Goal: Task Accomplishment & Management: Manage account settings

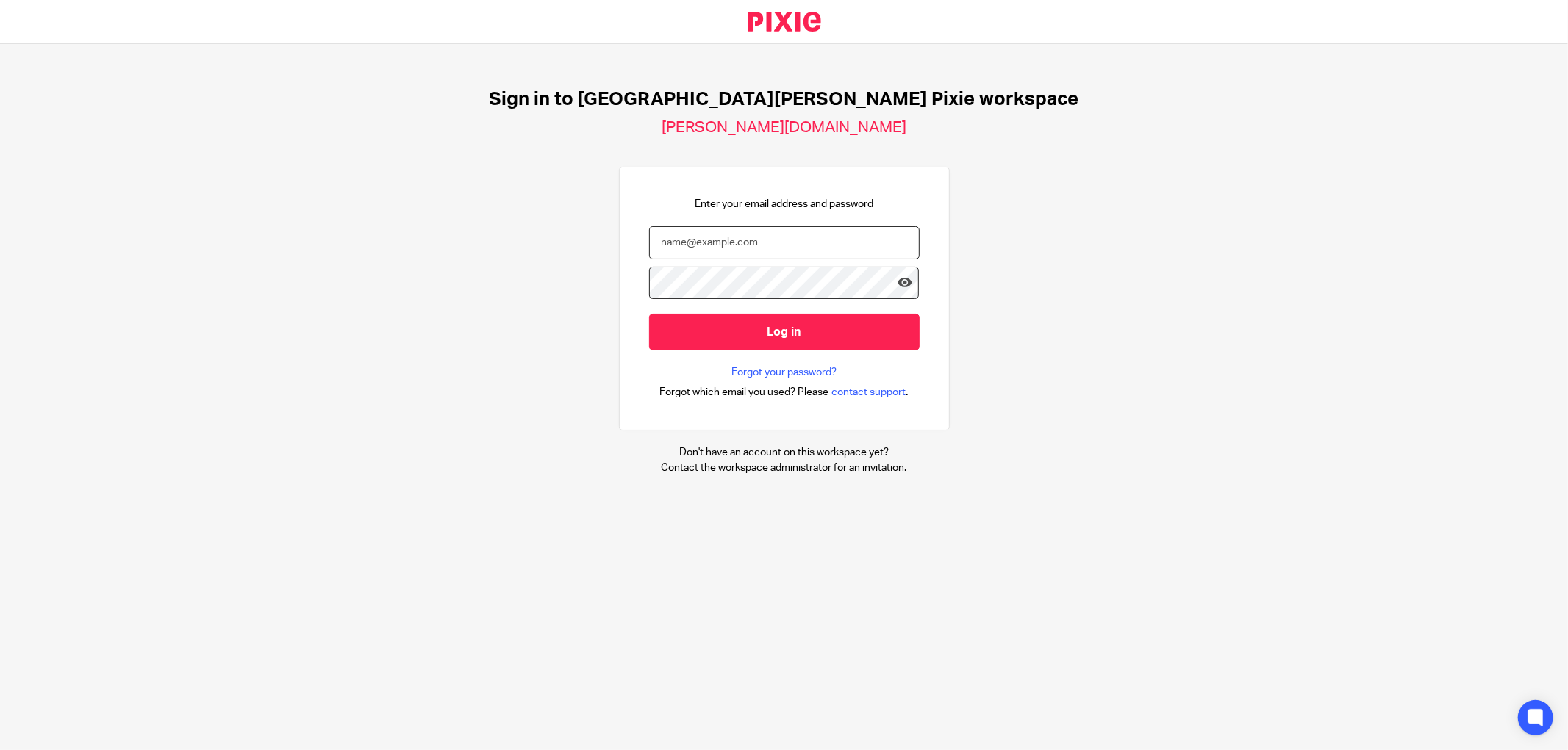
click at [663, 240] on input "email" at bounding box center [784, 242] width 270 height 33
type input "julie.mcdonald@douglassgrange.co.uk"
click at [649, 314] on input "Log in" at bounding box center [784, 331] width 270 height 36
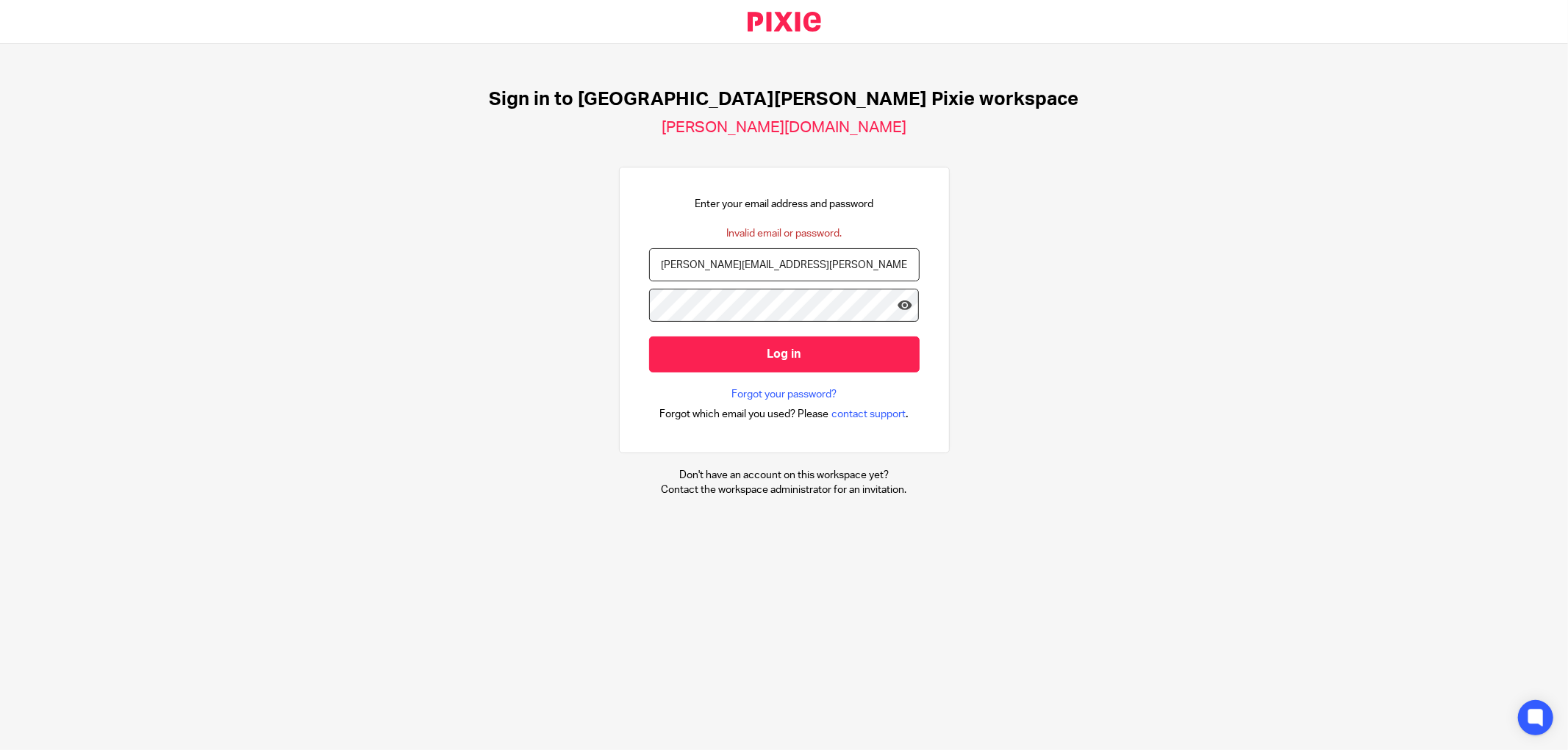
click at [731, 287] on div "julie.mcdonald@douglassgrange.co.uk" at bounding box center [784, 268] width 270 height 40
click at [649, 336] on input "Log in" at bounding box center [784, 354] width 270 height 36
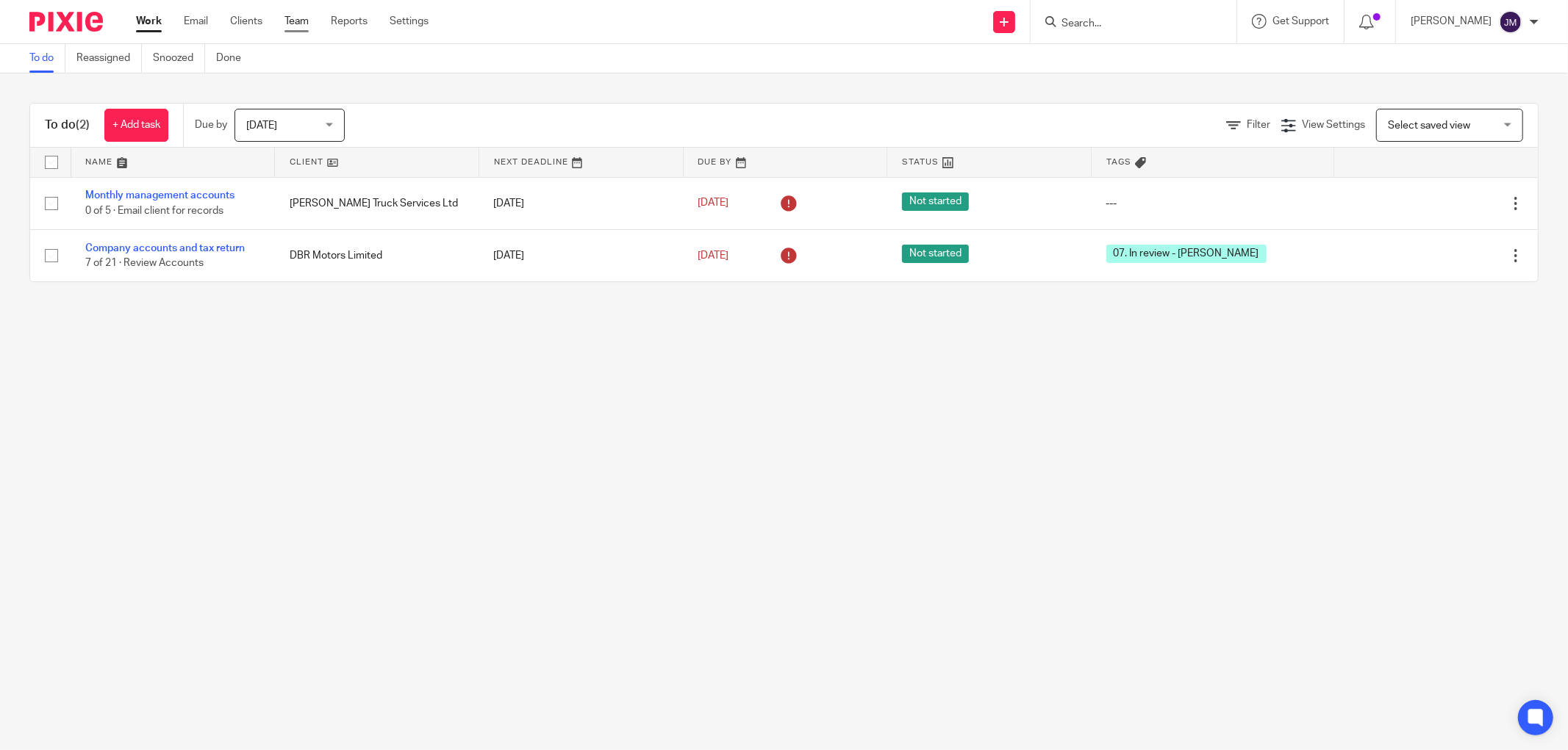
click at [290, 18] on link "Team" at bounding box center [296, 22] width 24 height 15
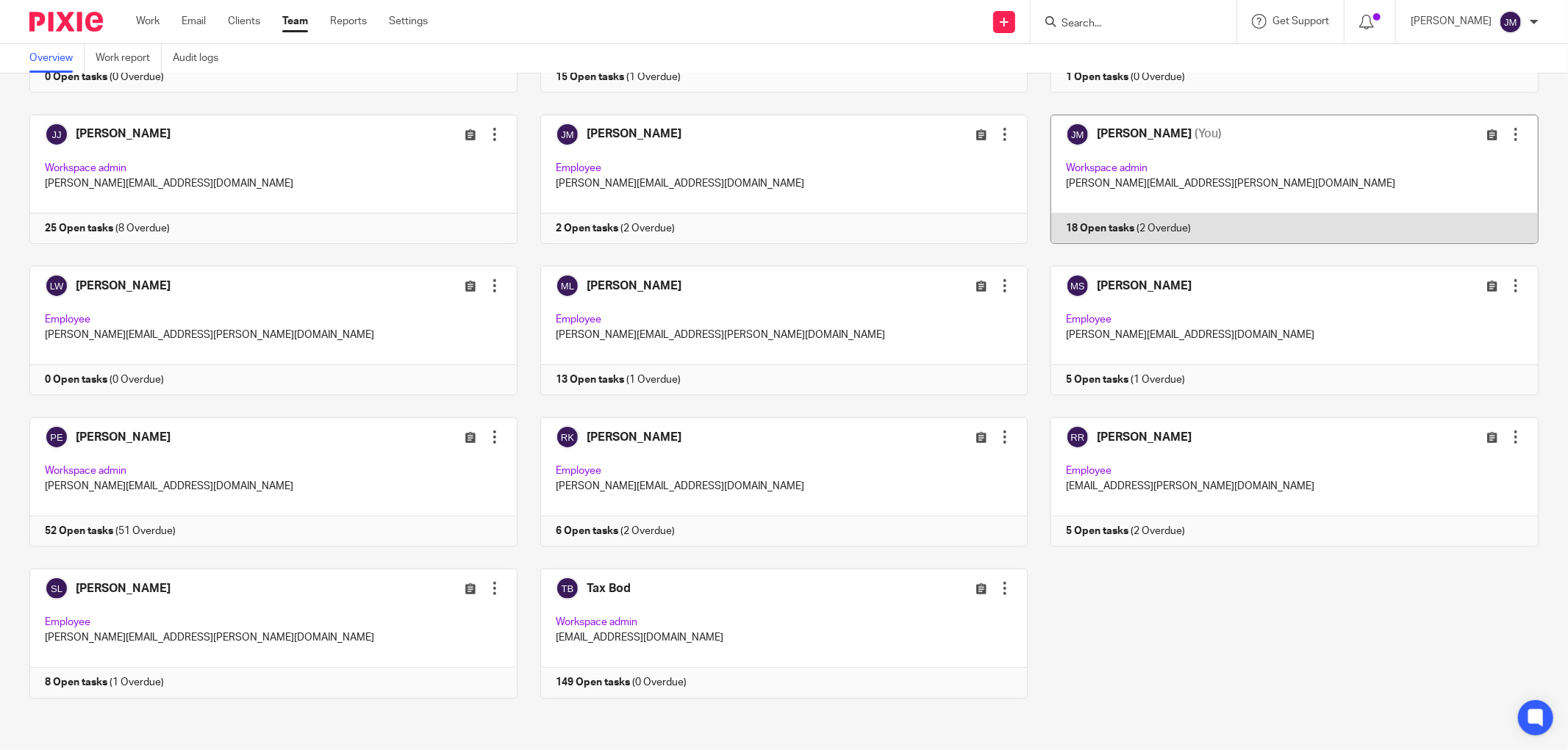
scroll to position [393, 0]
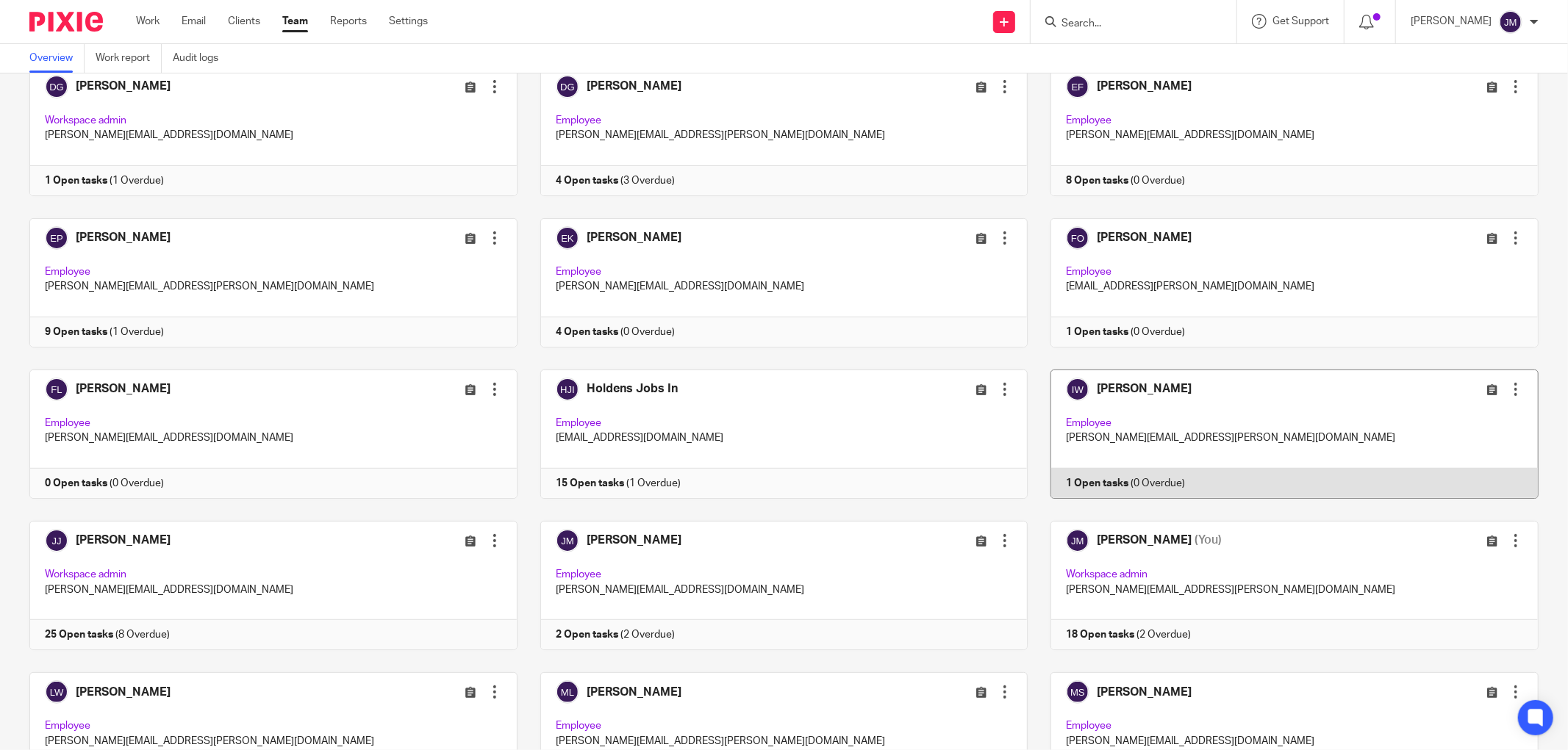
click at [1142, 399] on link at bounding box center [1283, 435] width 511 height 129
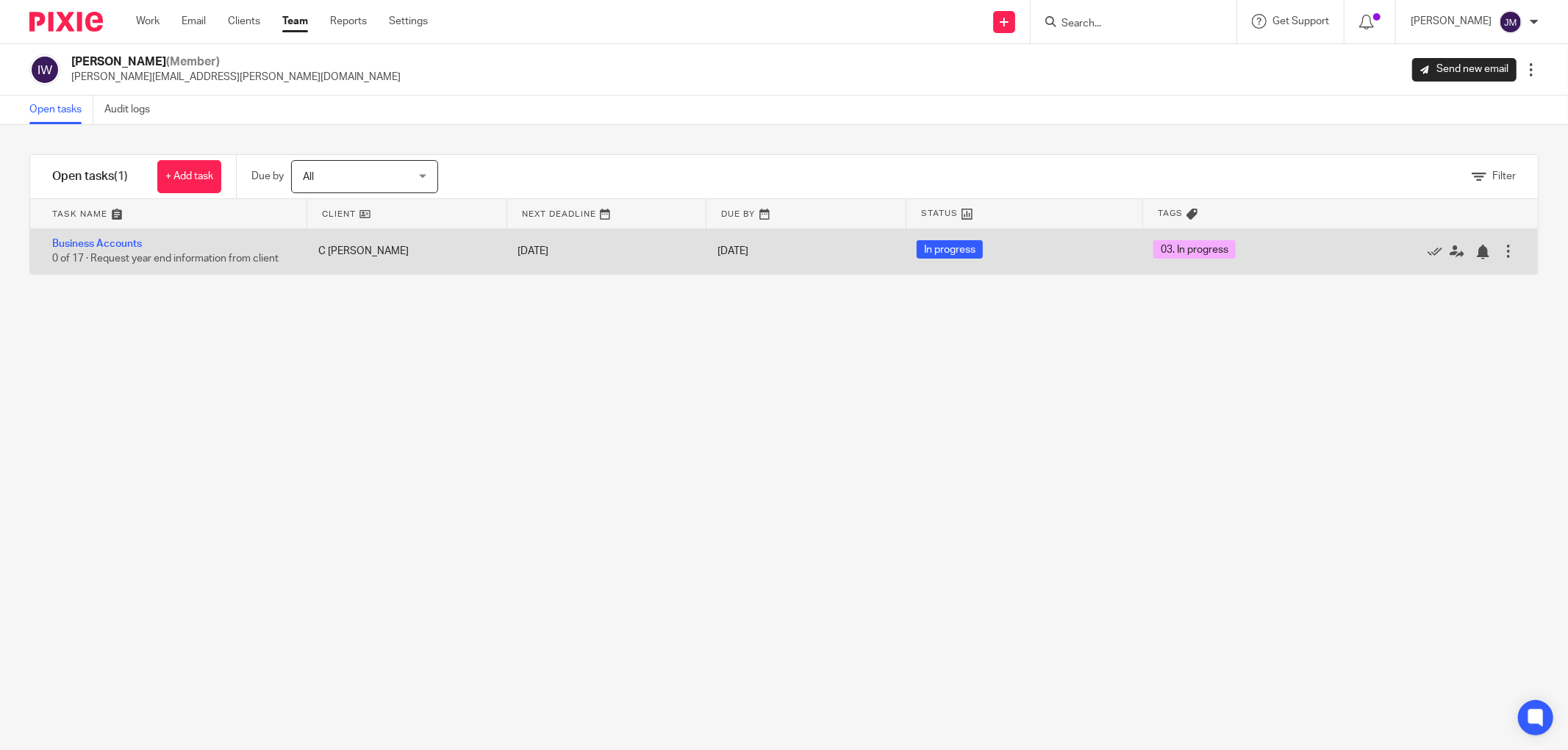
click at [150, 263] on span "0 of 17 · Request year end information from client" at bounding box center [165, 259] width 227 height 10
click at [129, 241] on link "Business Accounts" at bounding box center [97, 244] width 90 height 10
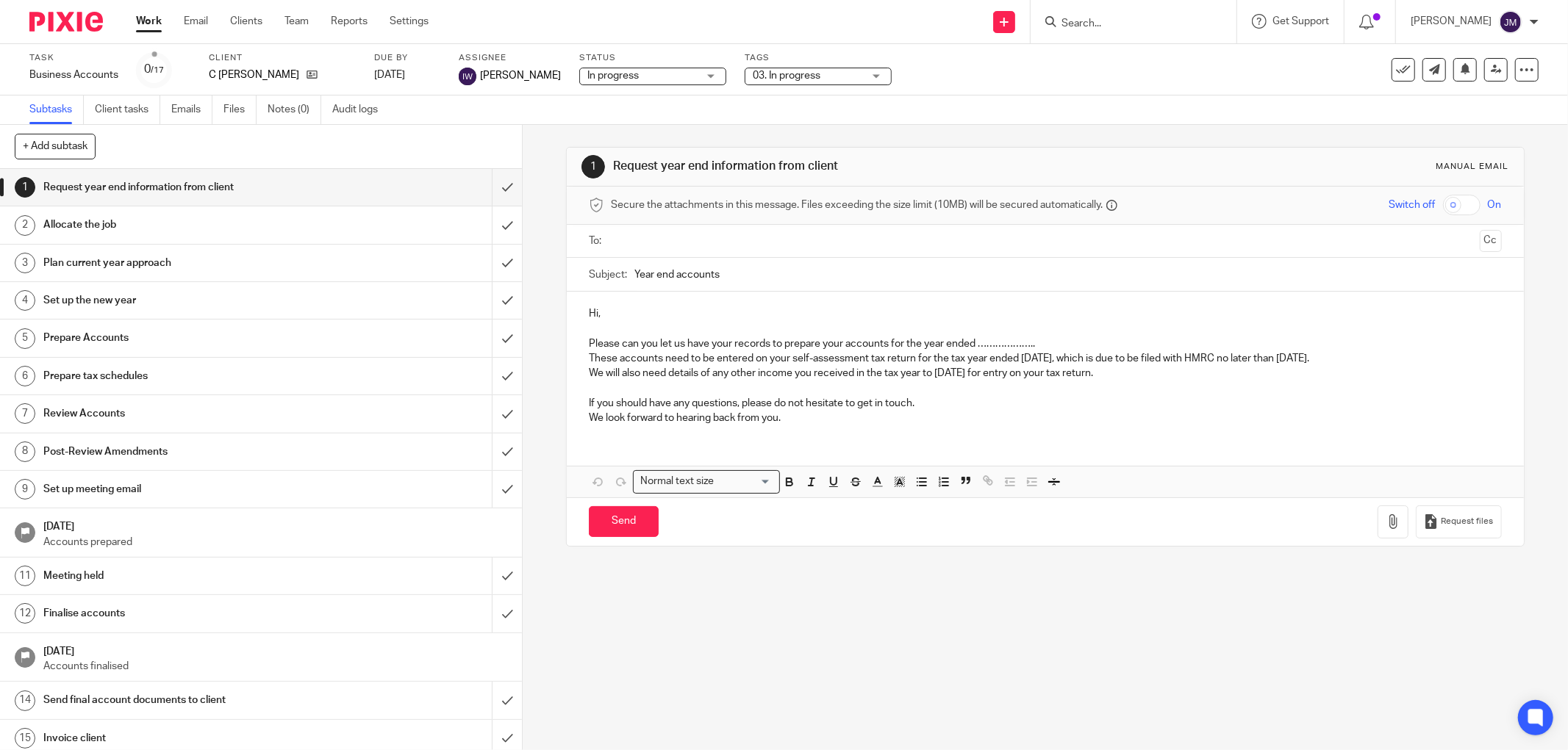
click at [843, 78] on div "03. In progress" at bounding box center [818, 76] width 147 height 18
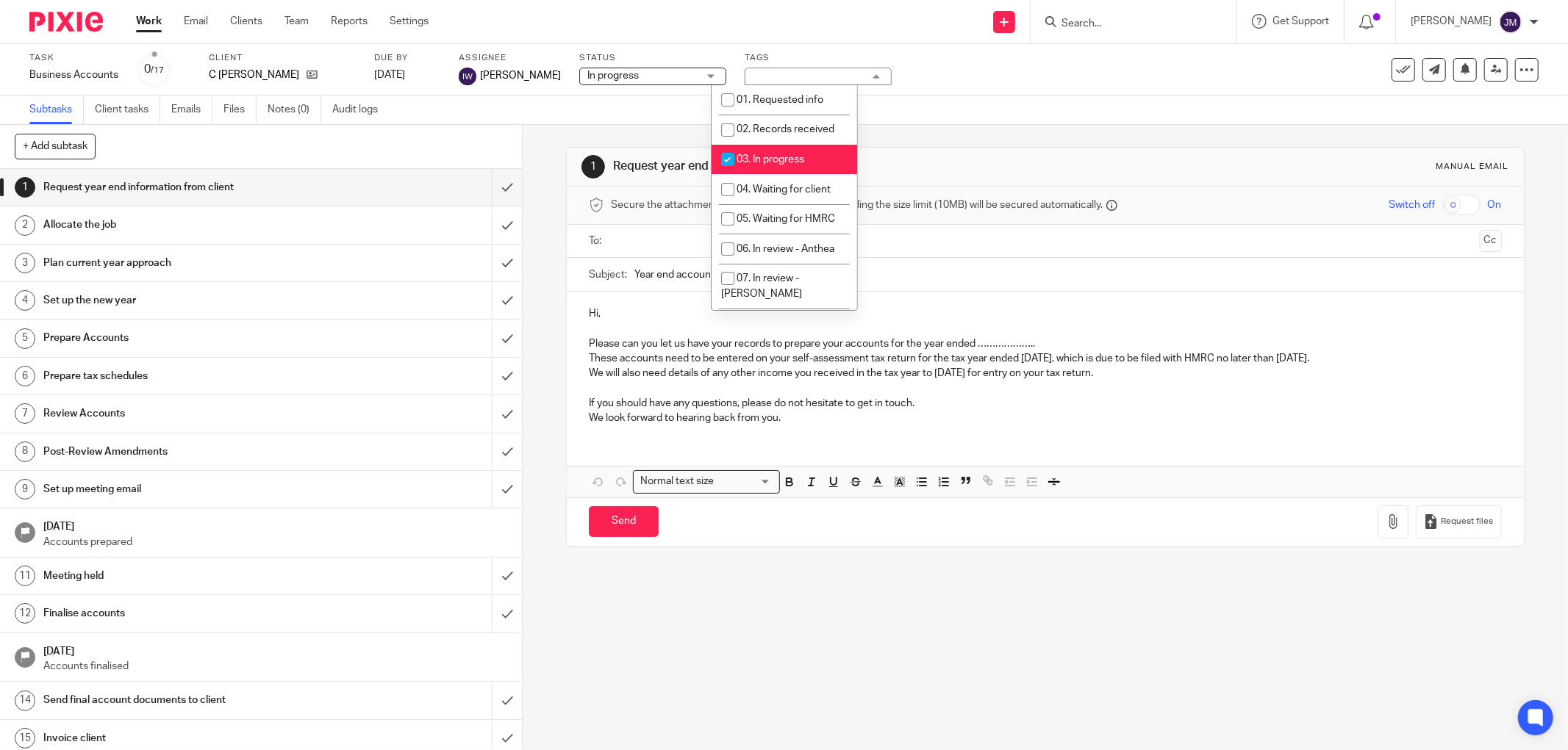
click at [724, 156] on input "checkbox" at bounding box center [727, 159] width 28 height 28
checkbox input "false"
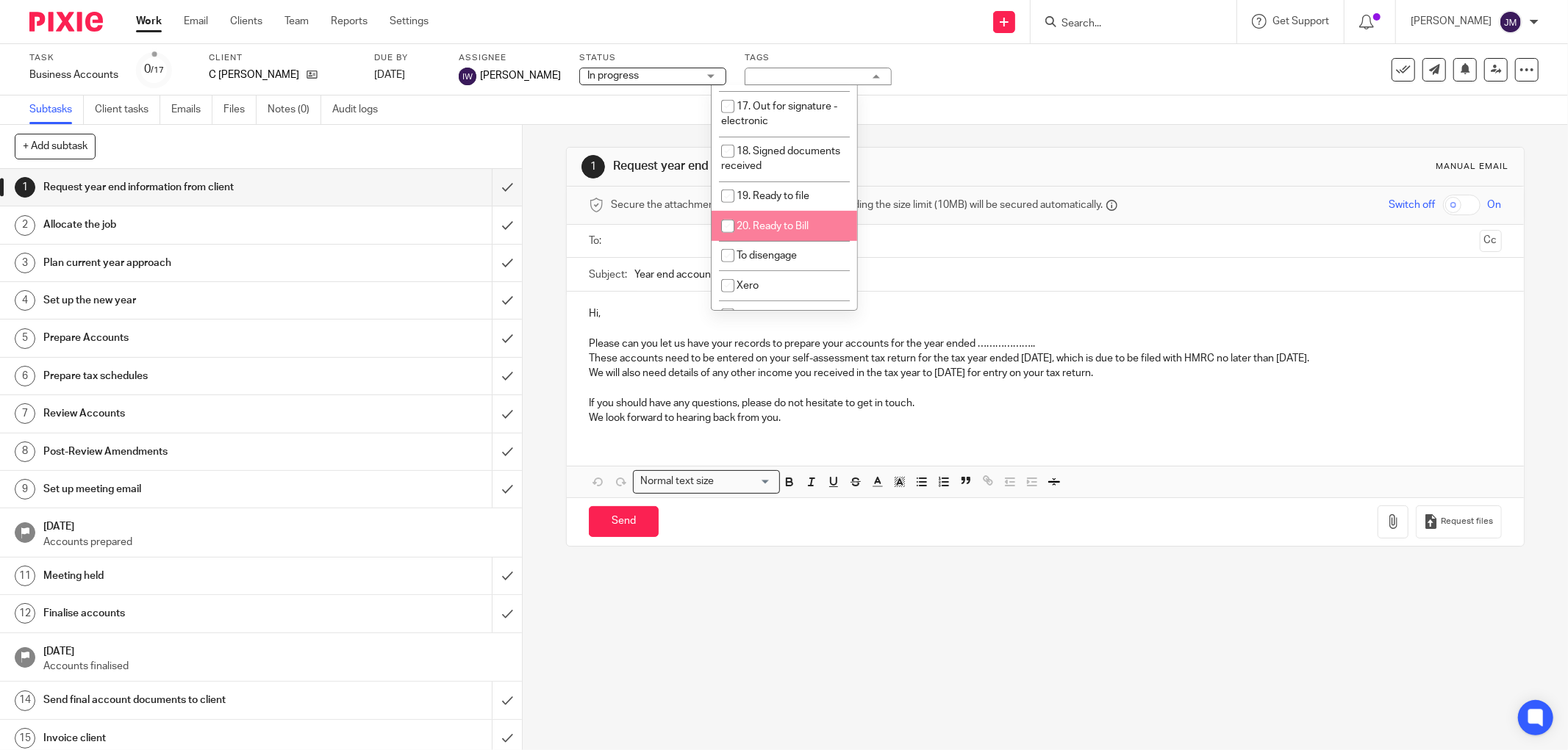
click at [729, 212] on input "checkbox" at bounding box center [727, 226] width 28 height 28
checkbox input "true"
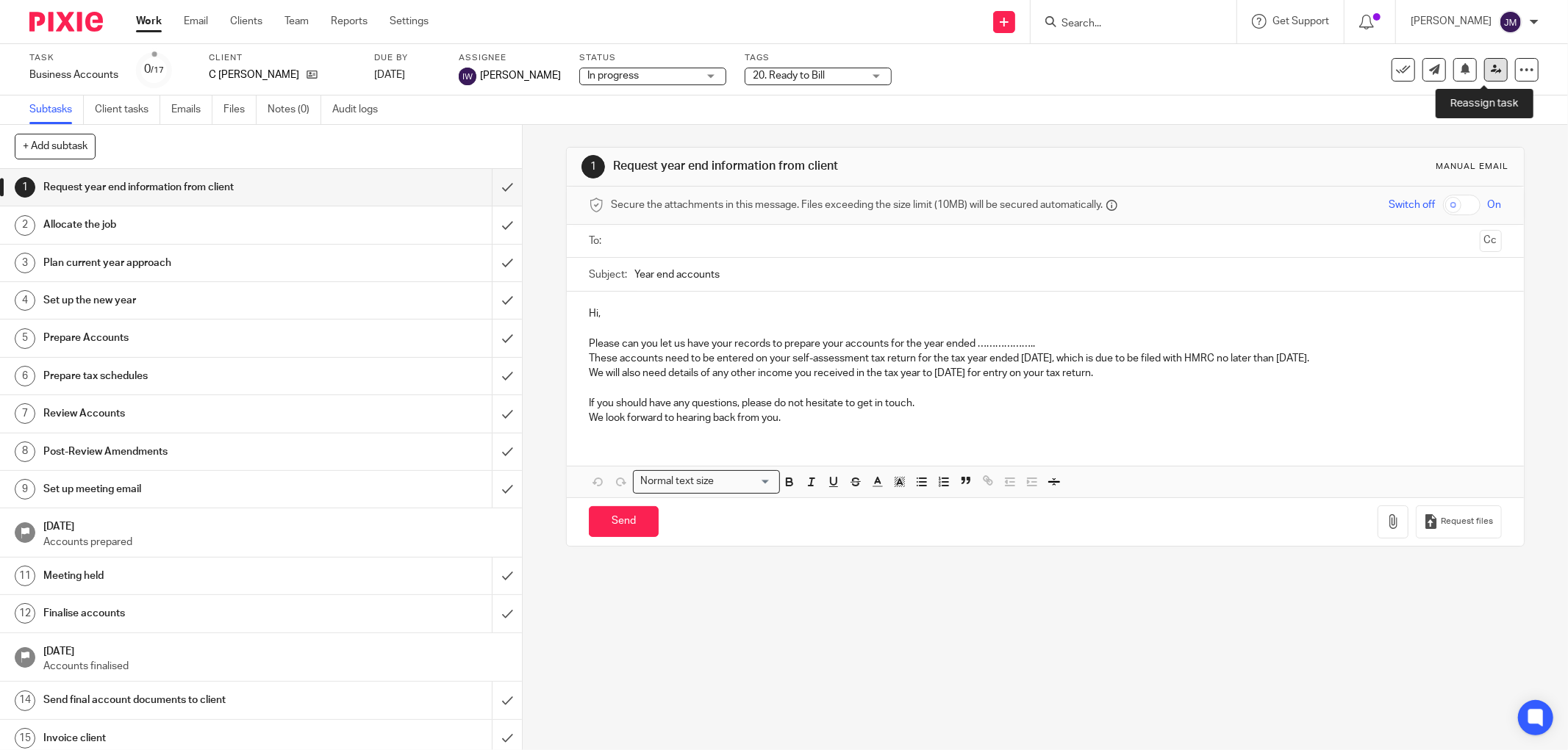
click at [1491, 70] on icon at bounding box center [1496, 69] width 11 height 11
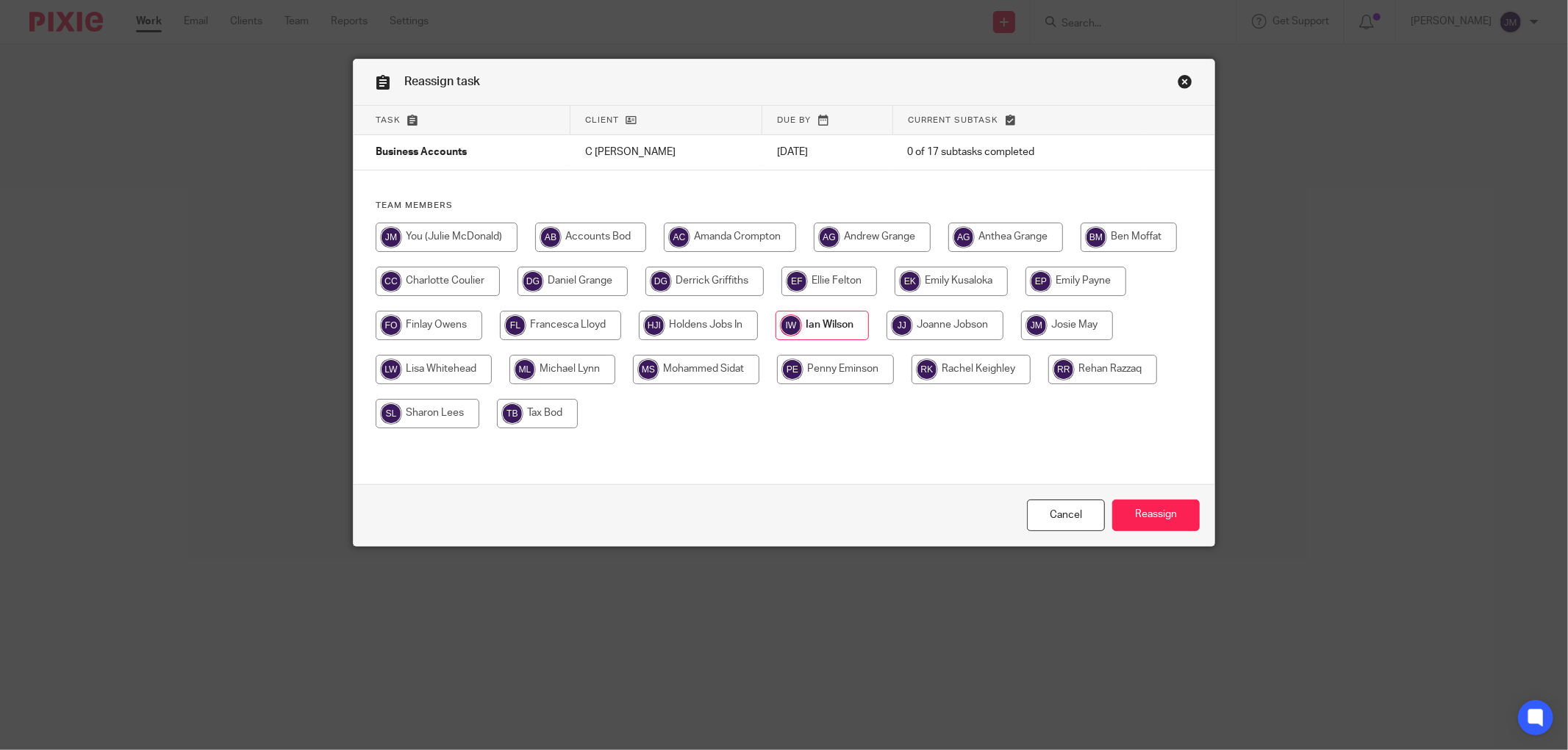
click at [423, 237] on input "radio" at bounding box center [447, 237] width 142 height 29
radio input "true"
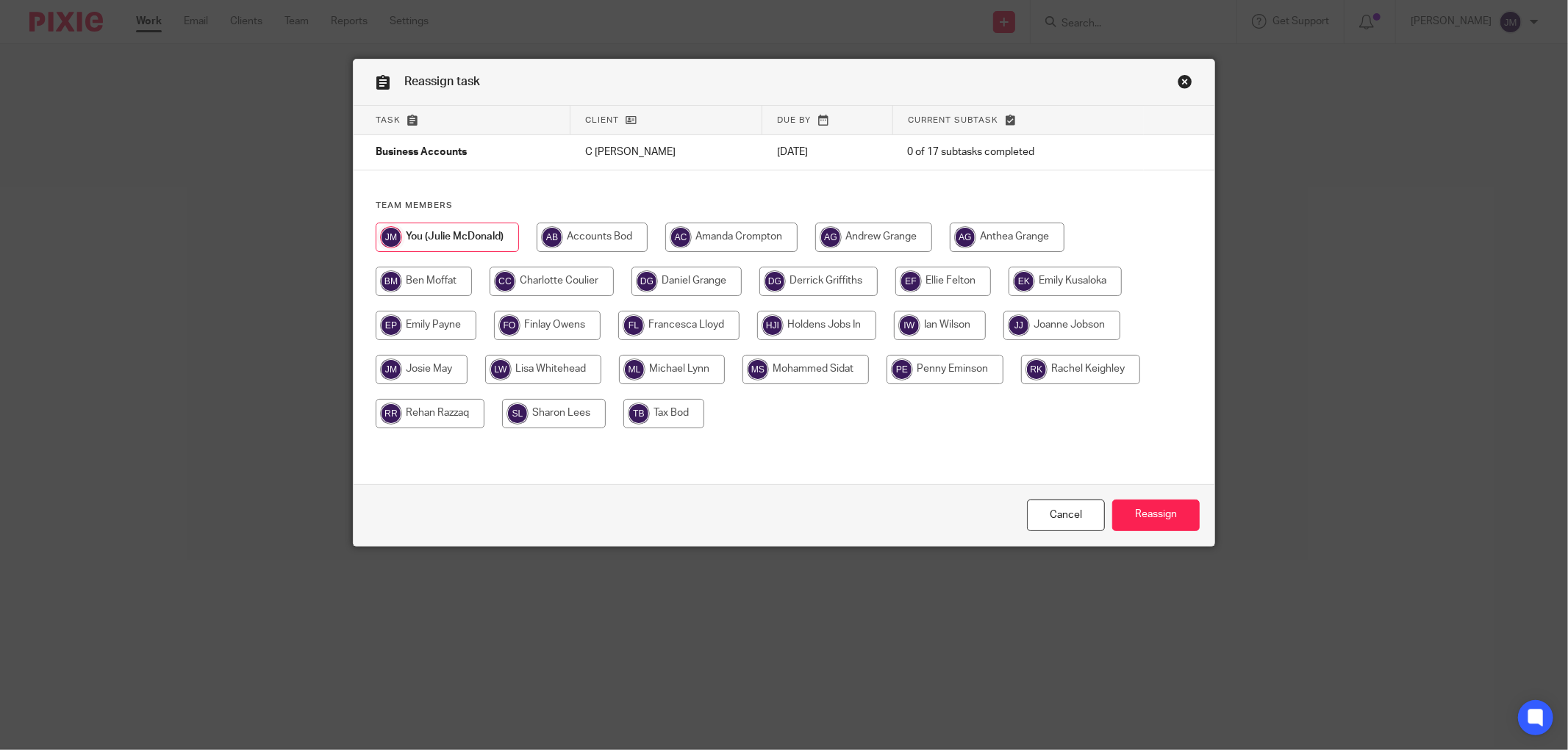
click at [423, 237] on input "radio" at bounding box center [447, 237] width 144 height 29
click at [1140, 516] on input "Reassign" at bounding box center [1156, 516] width 87 height 32
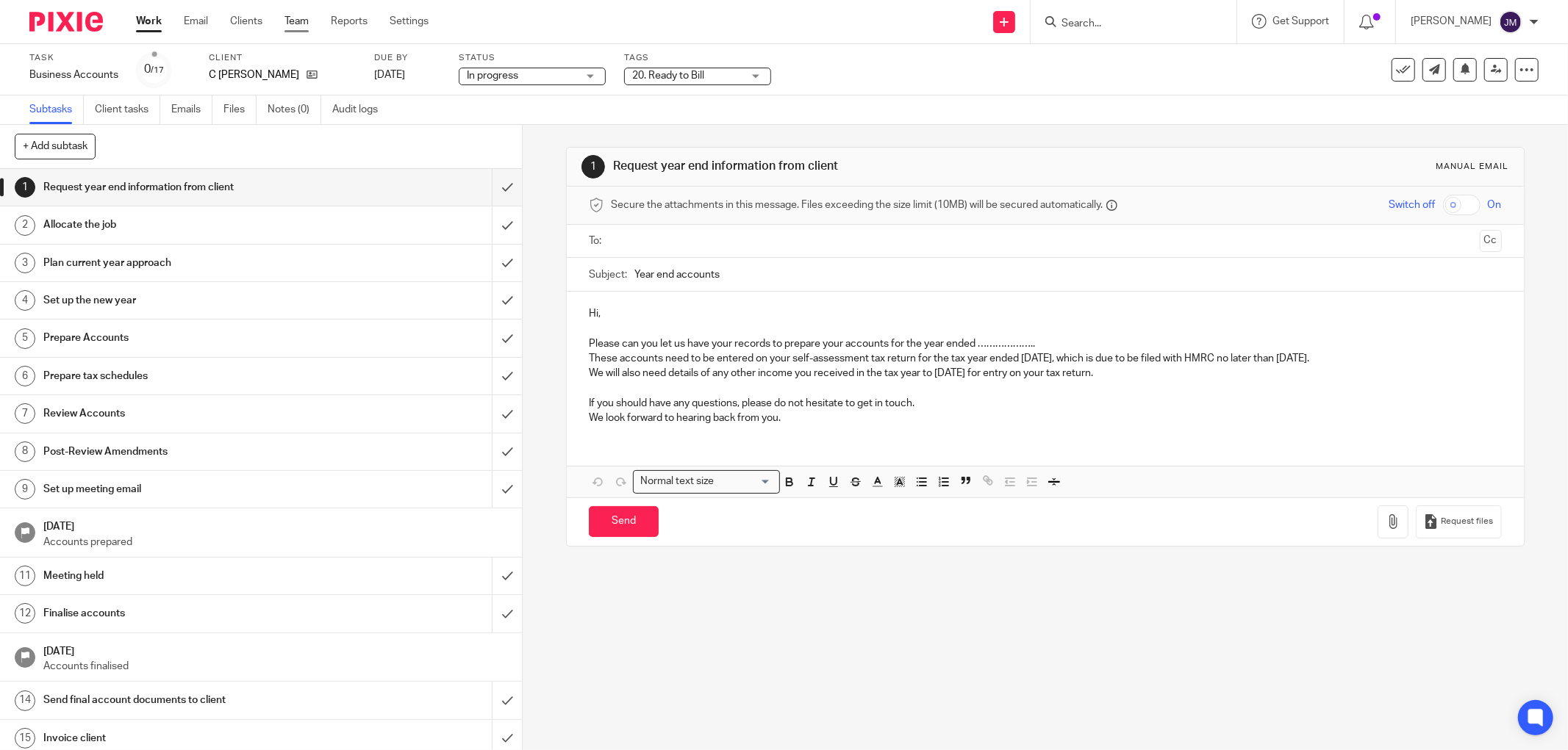
click at [307, 19] on link "Team" at bounding box center [296, 22] width 24 height 15
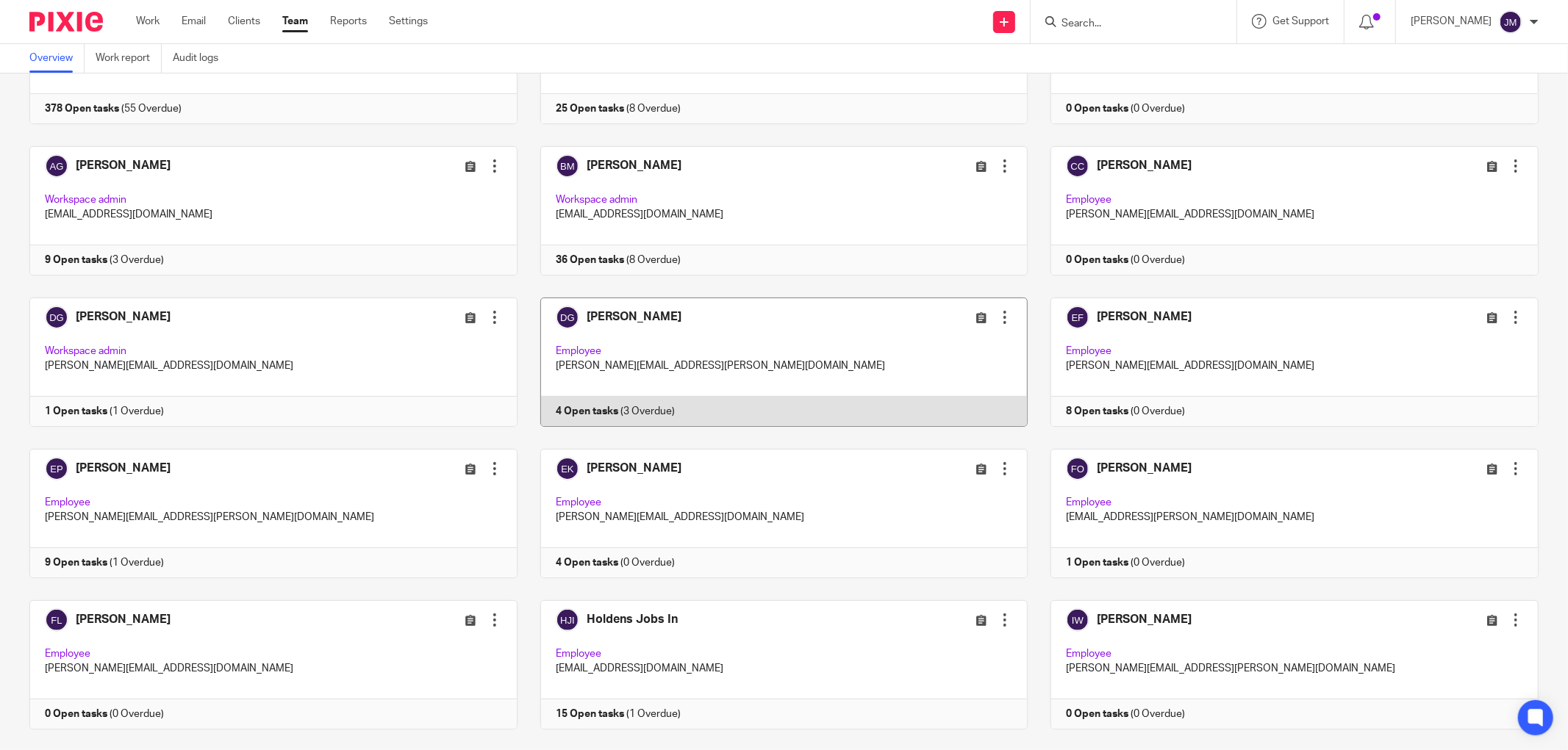
scroll to position [245, 0]
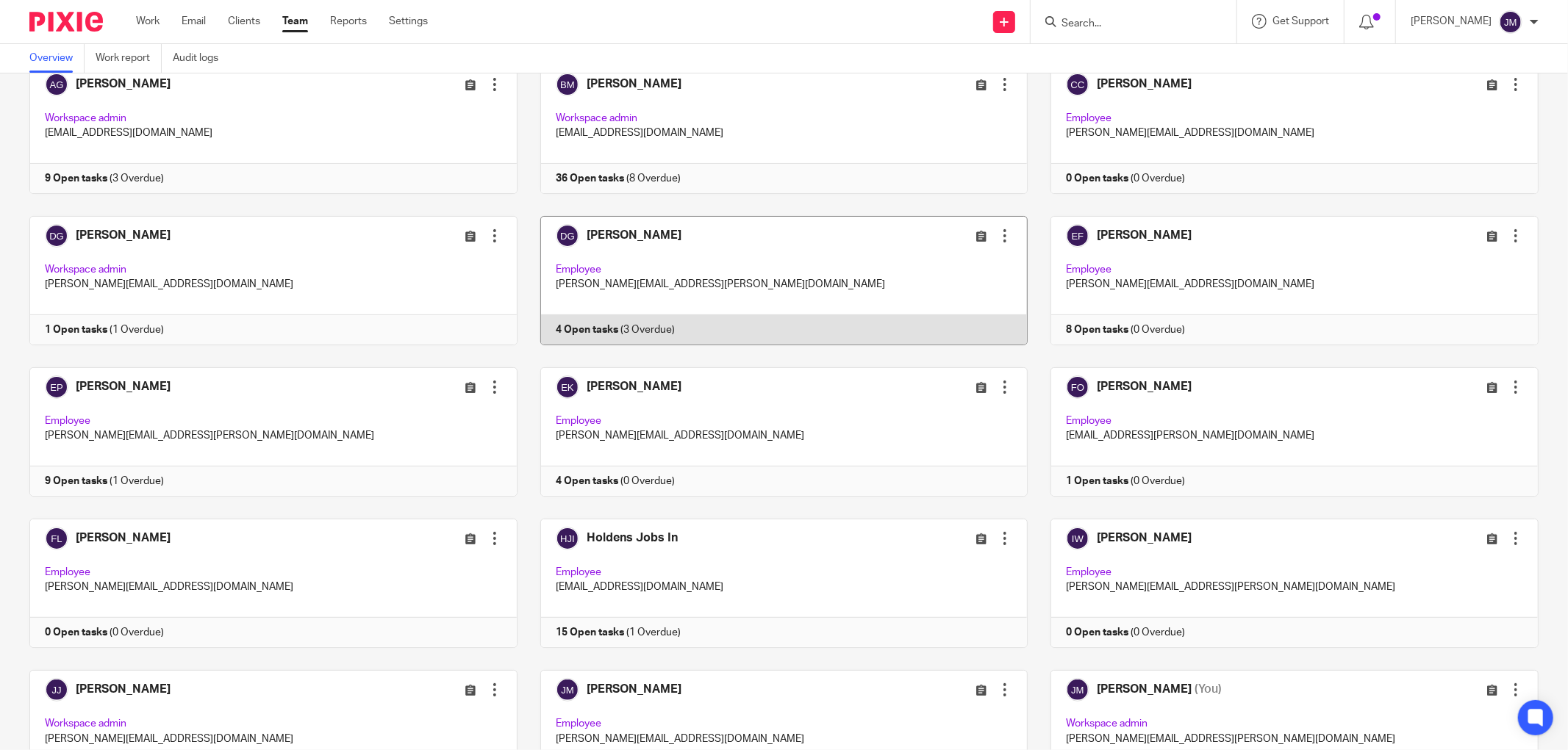
click at [649, 293] on link at bounding box center [773, 281] width 511 height 129
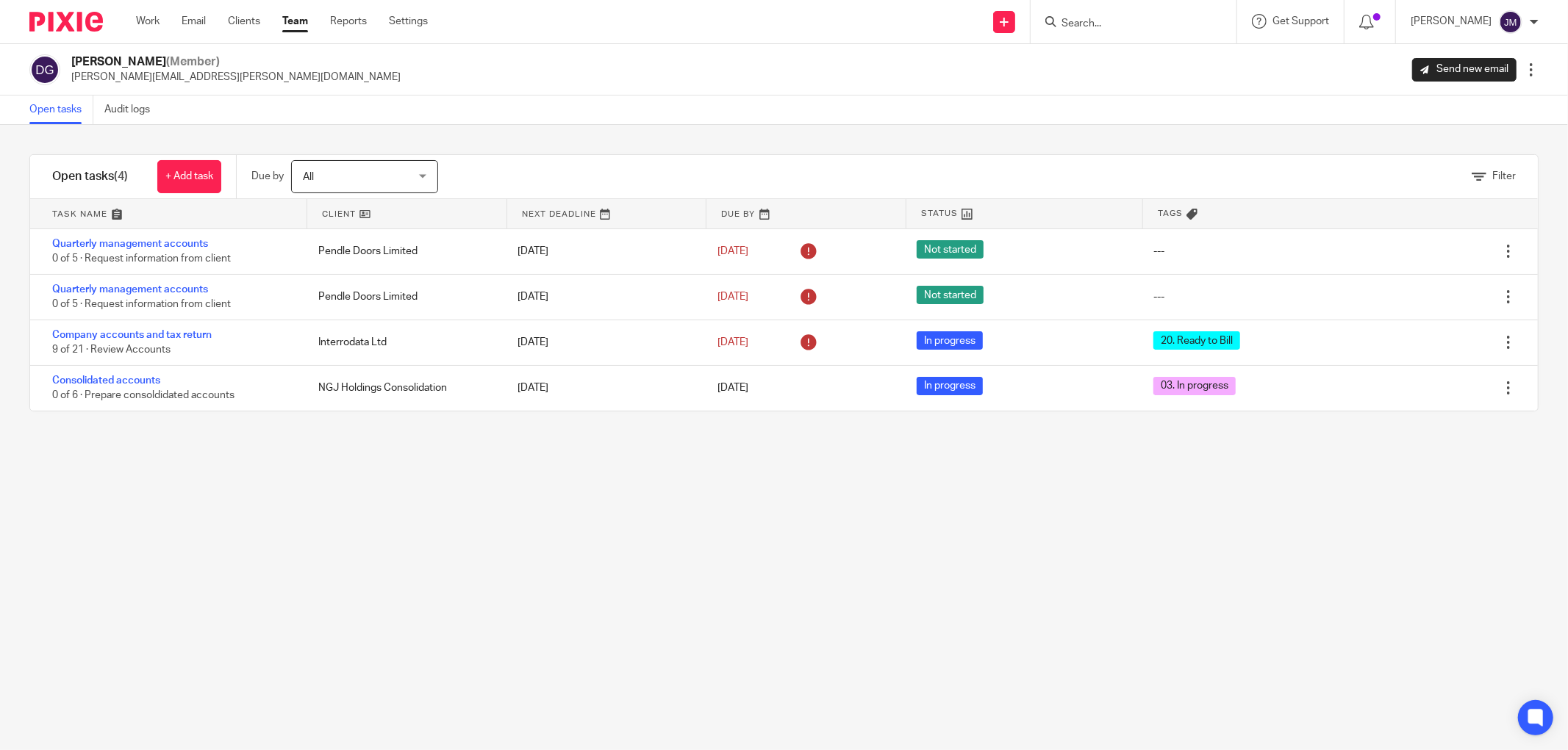
click at [298, 25] on link "Team" at bounding box center [295, 22] width 26 height 15
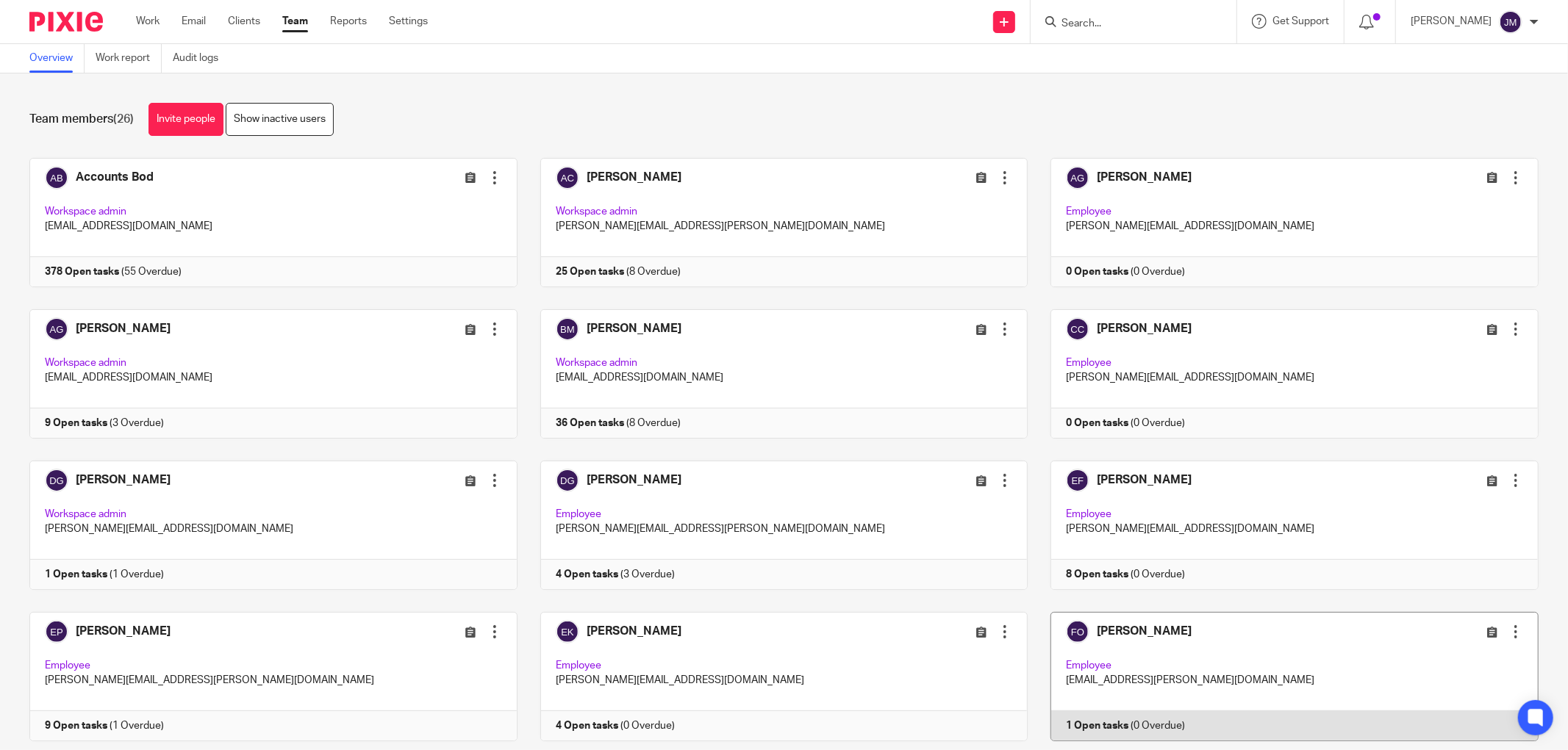
scroll to position [326, 0]
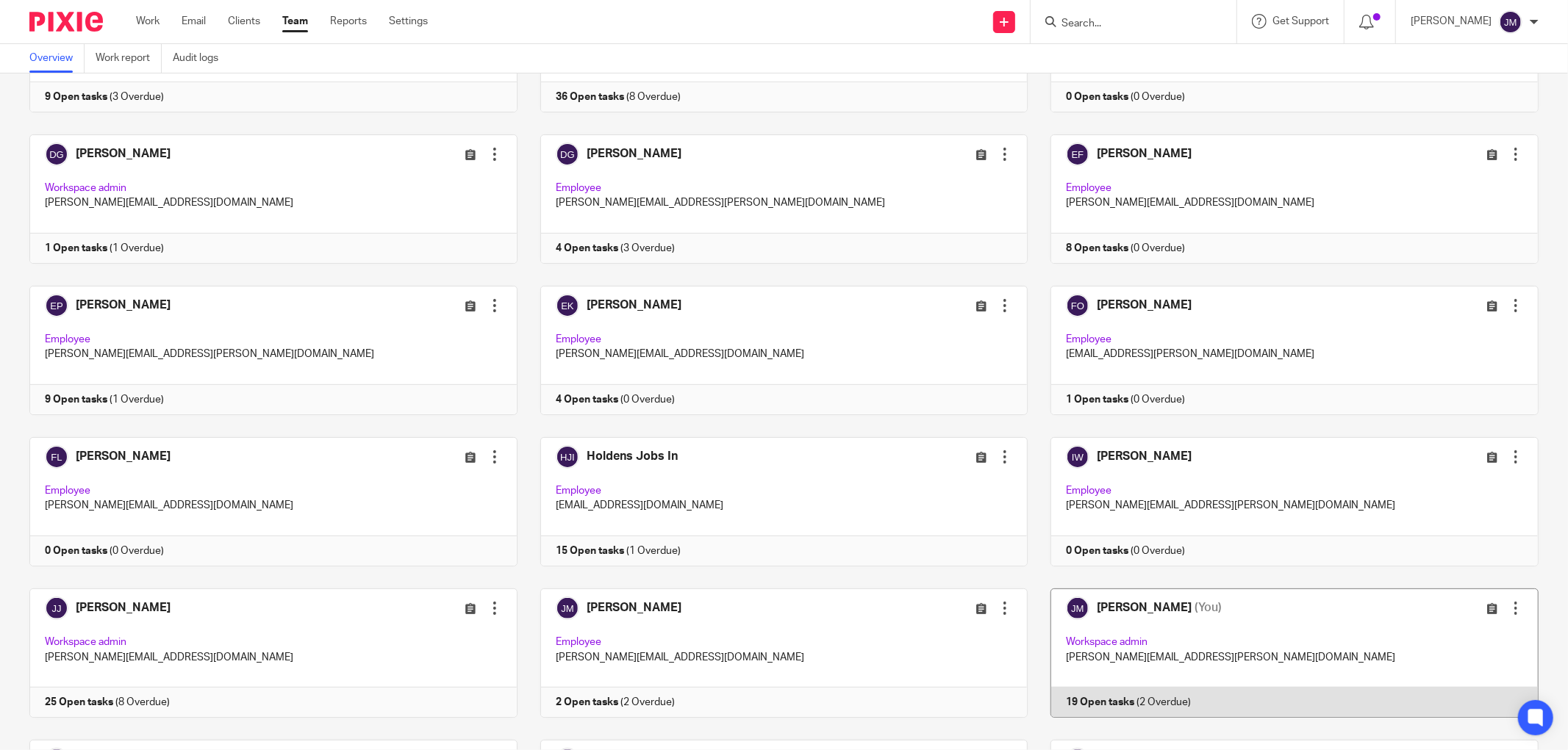
click at [1126, 636] on link at bounding box center [1283, 654] width 511 height 129
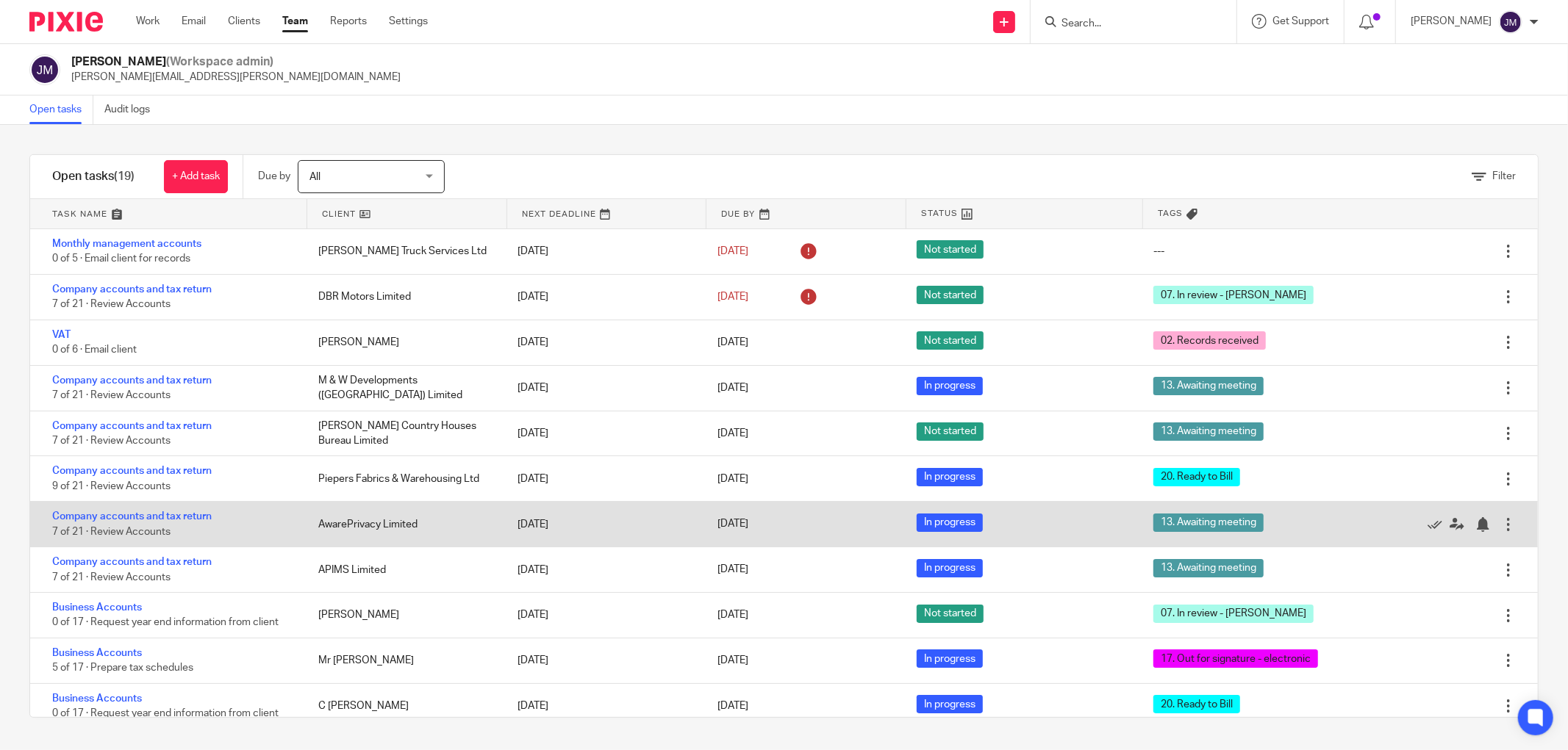
scroll to position [326, 0]
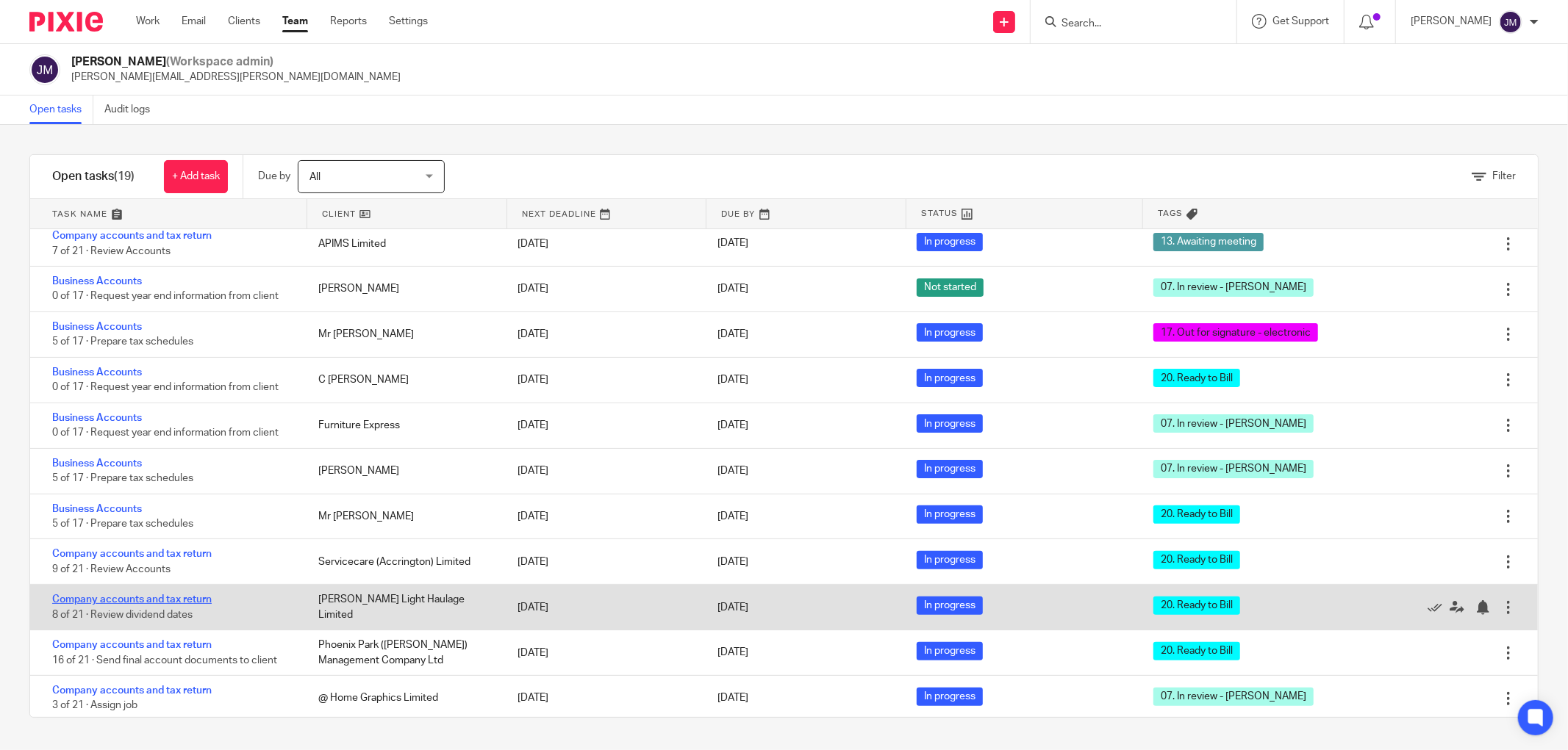
click at [129, 605] on link "Company accounts and tax return" at bounding box center [132, 600] width 159 height 10
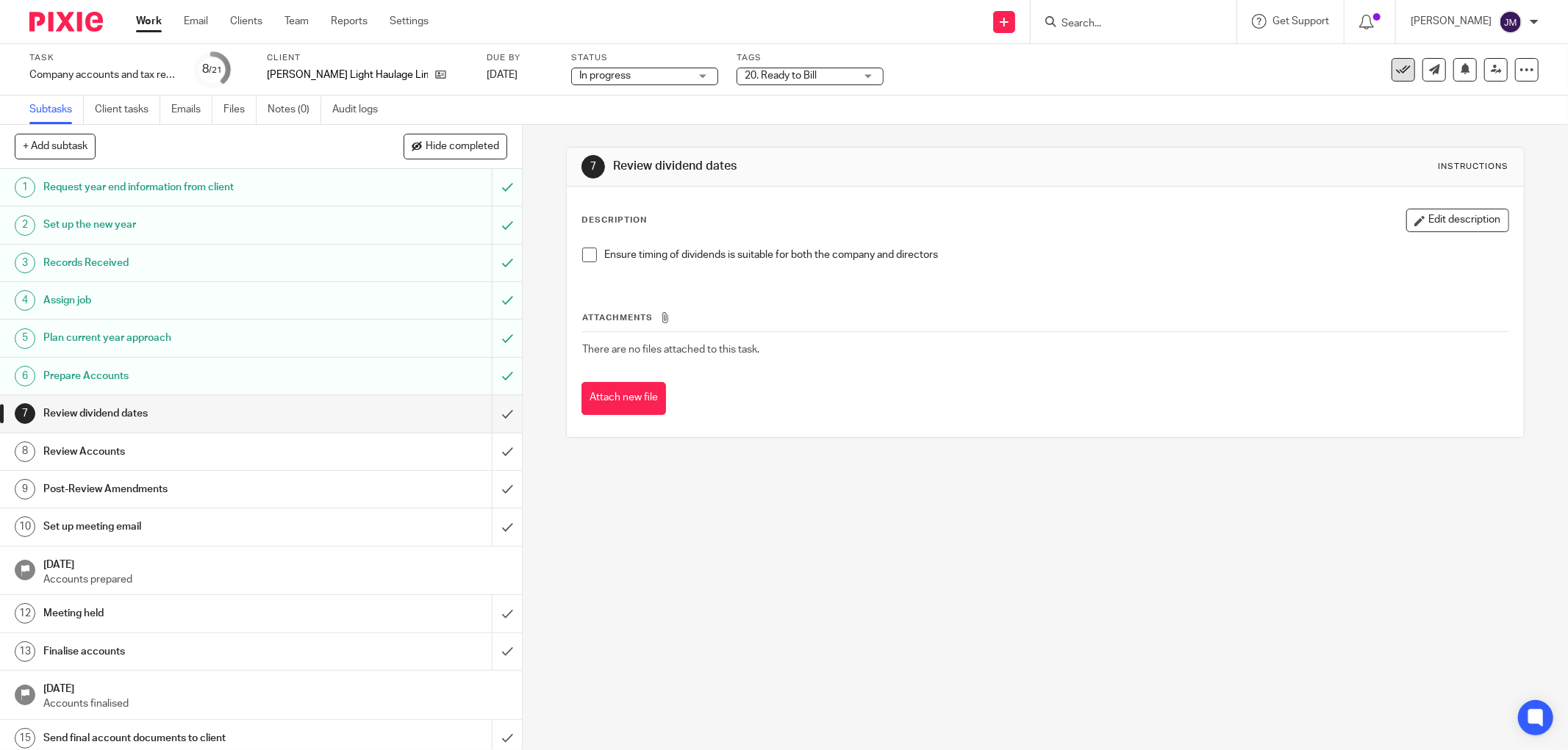
click at [1396, 65] on icon at bounding box center [1403, 70] width 15 height 15
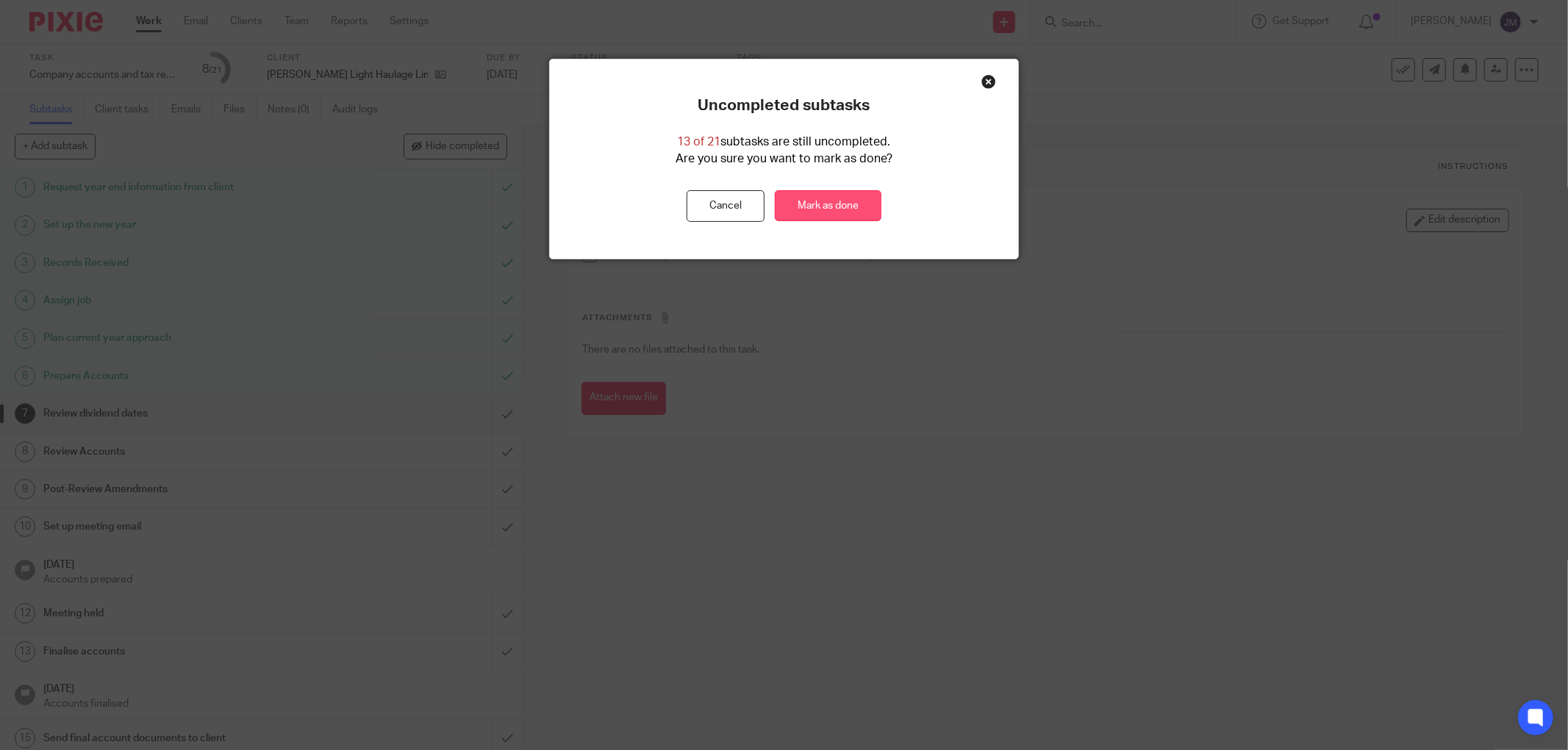
click at [837, 204] on link "Mark as done" at bounding box center [828, 206] width 107 height 32
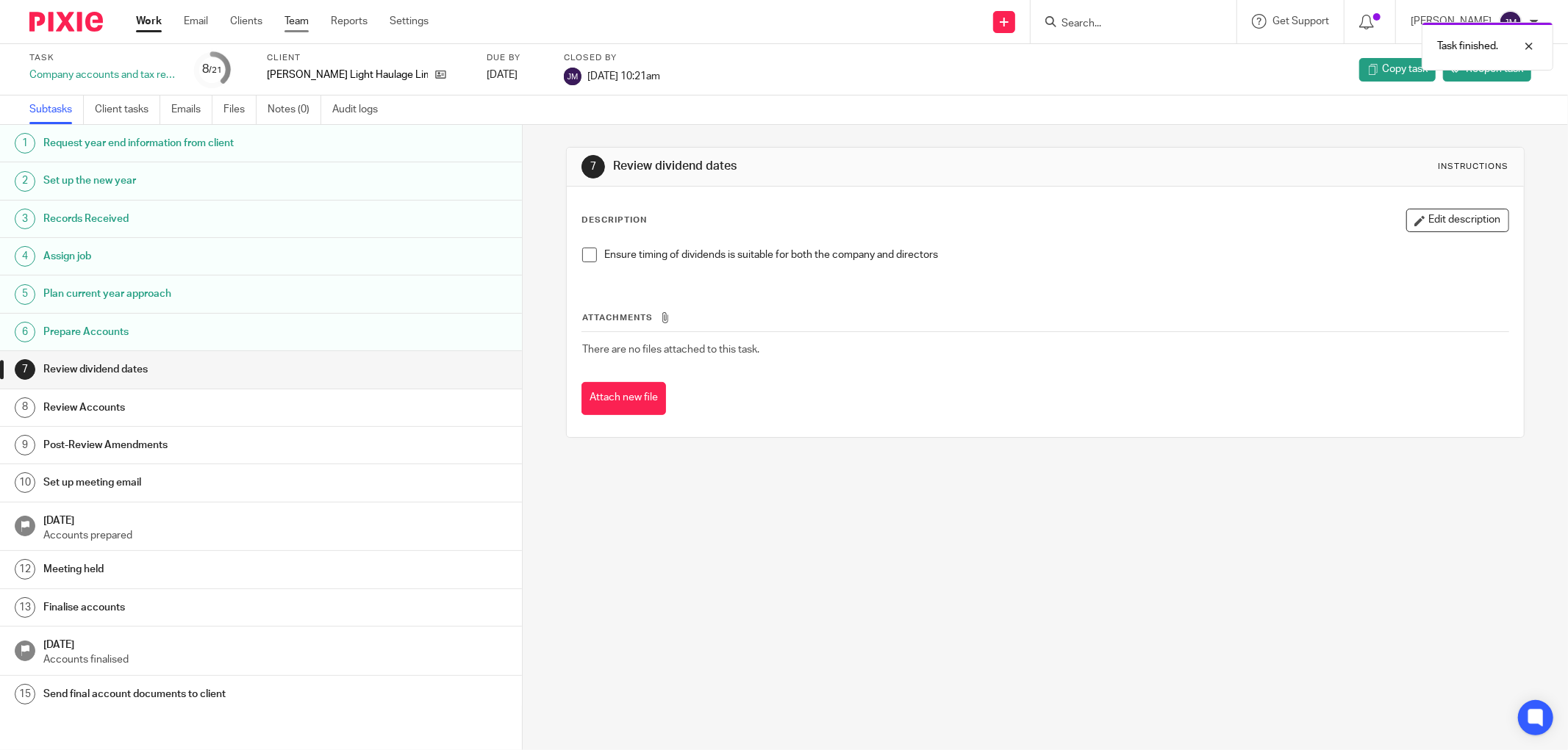
click at [302, 20] on link "Team" at bounding box center [296, 22] width 24 height 15
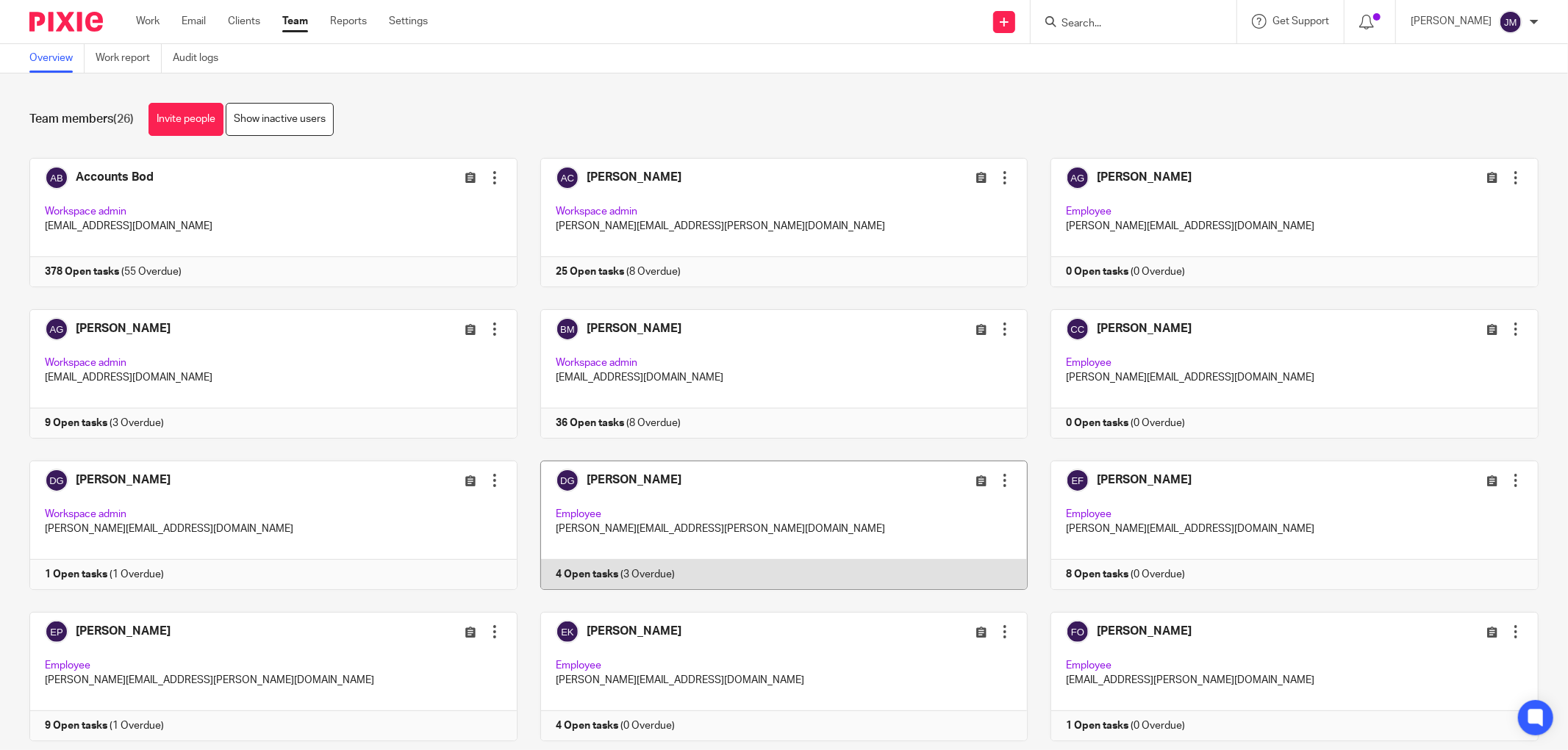
scroll to position [326, 0]
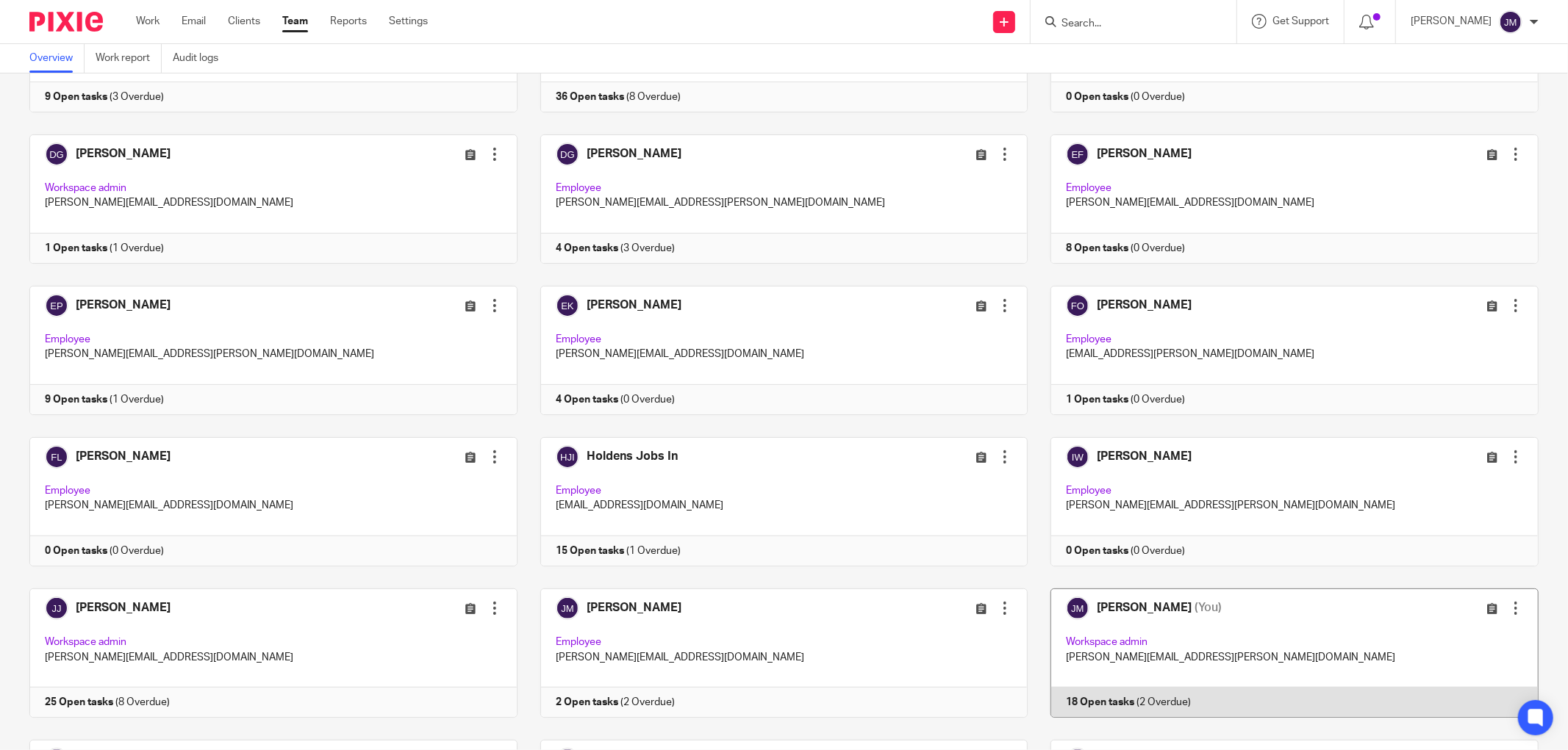
click at [1086, 616] on link at bounding box center [1283, 654] width 511 height 129
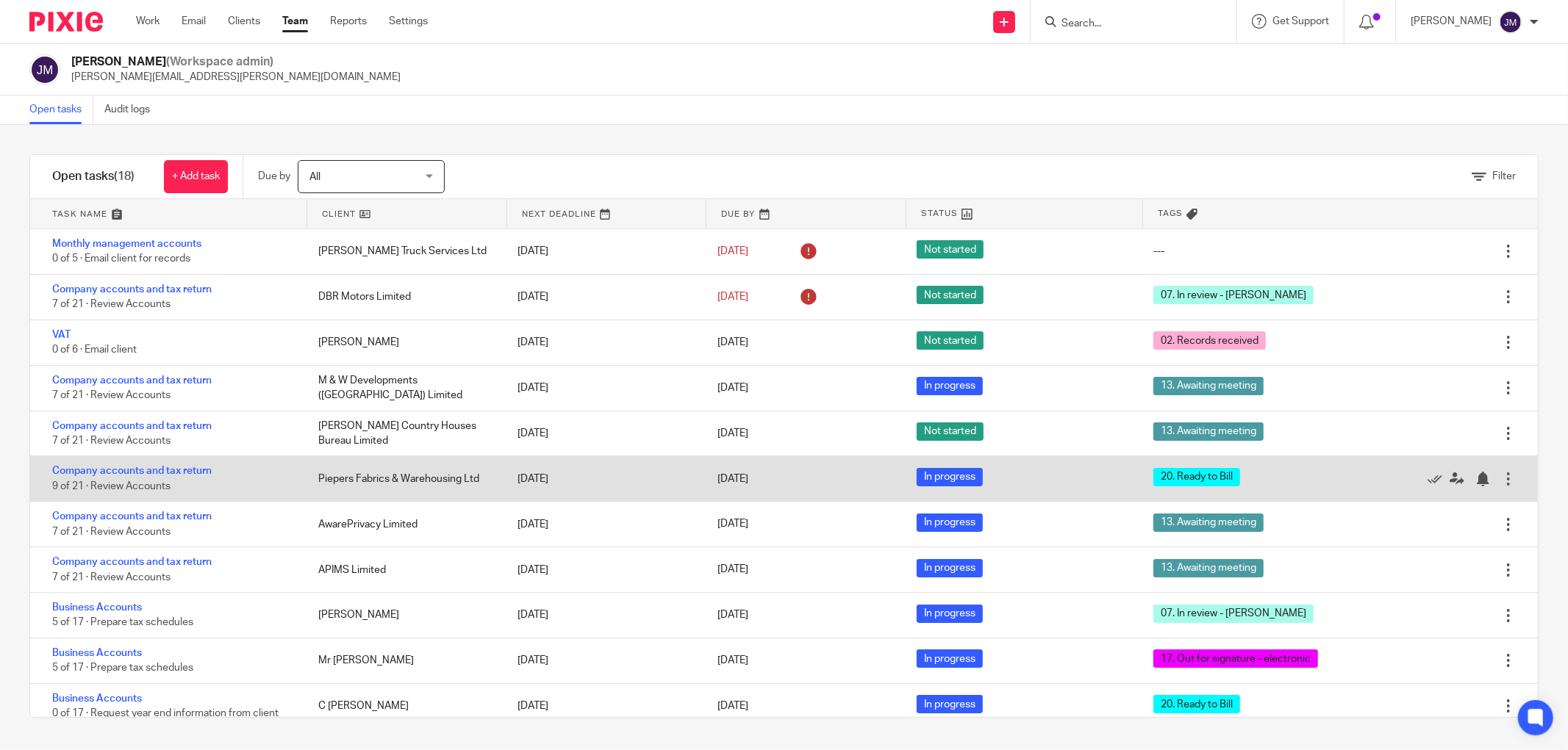
scroll to position [245, 0]
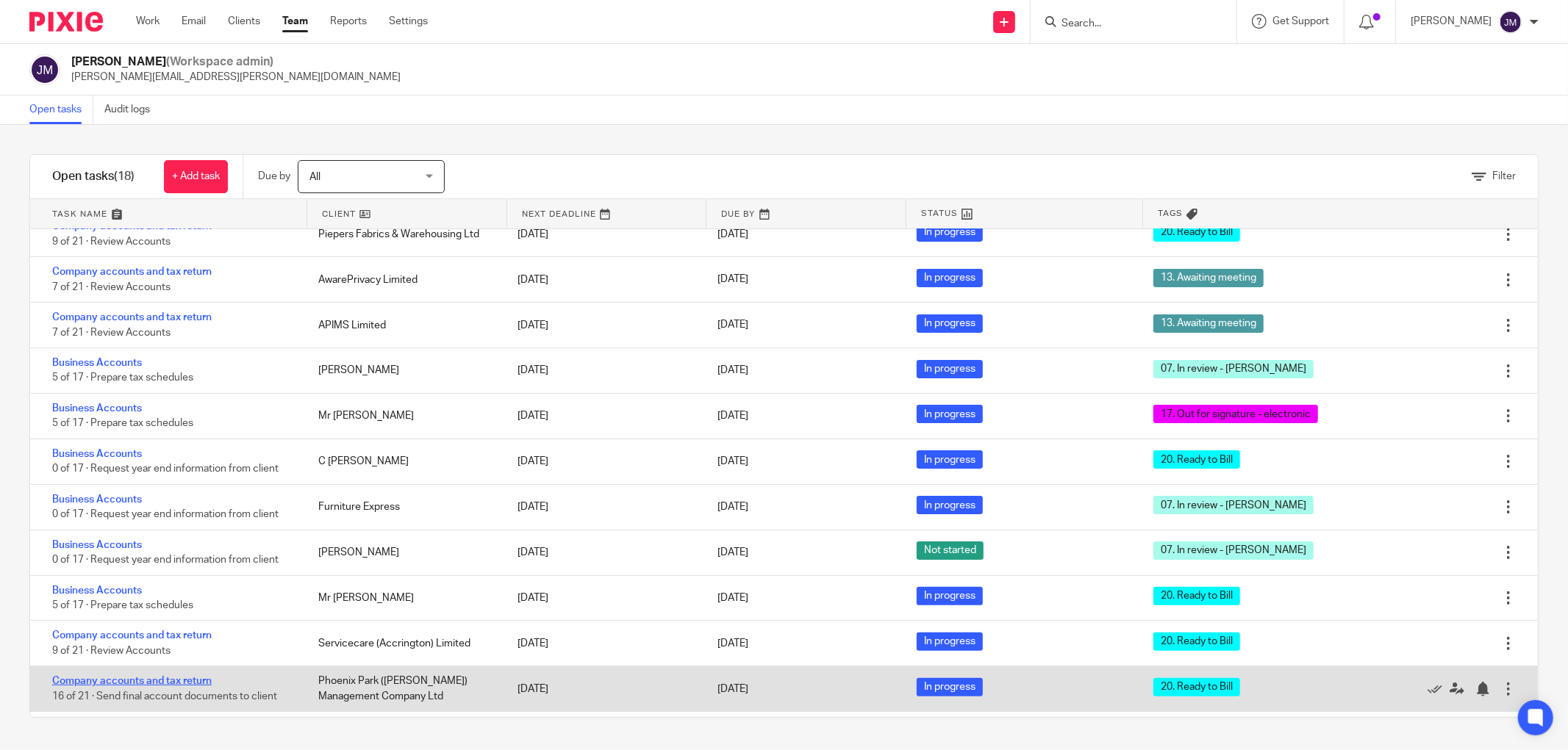
click at [162, 686] on link "Company accounts and tax return" at bounding box center [132, 681] width 159 height 10
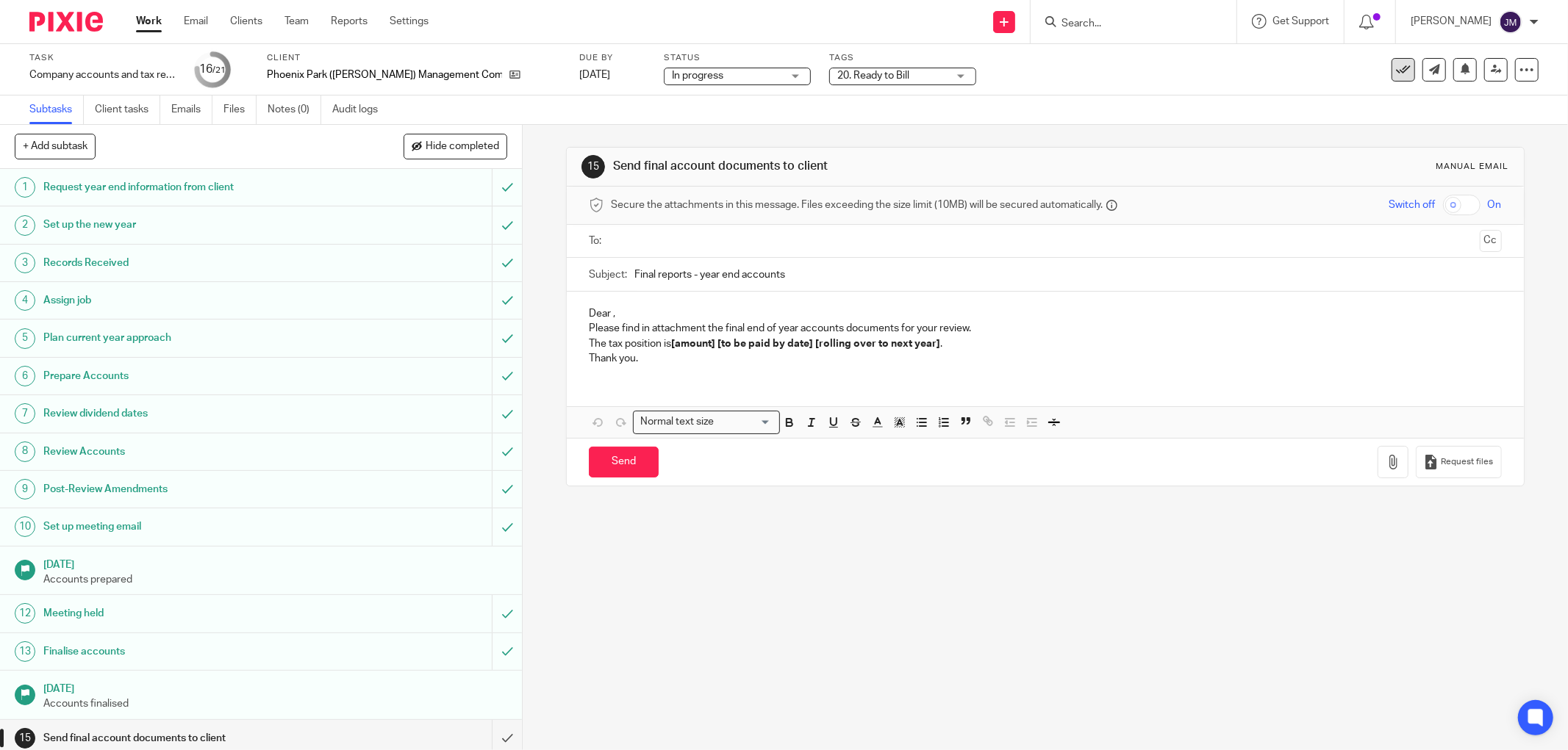
click at [1396, 72] on icon at bounding box center [1403, 70] width 15 height 15
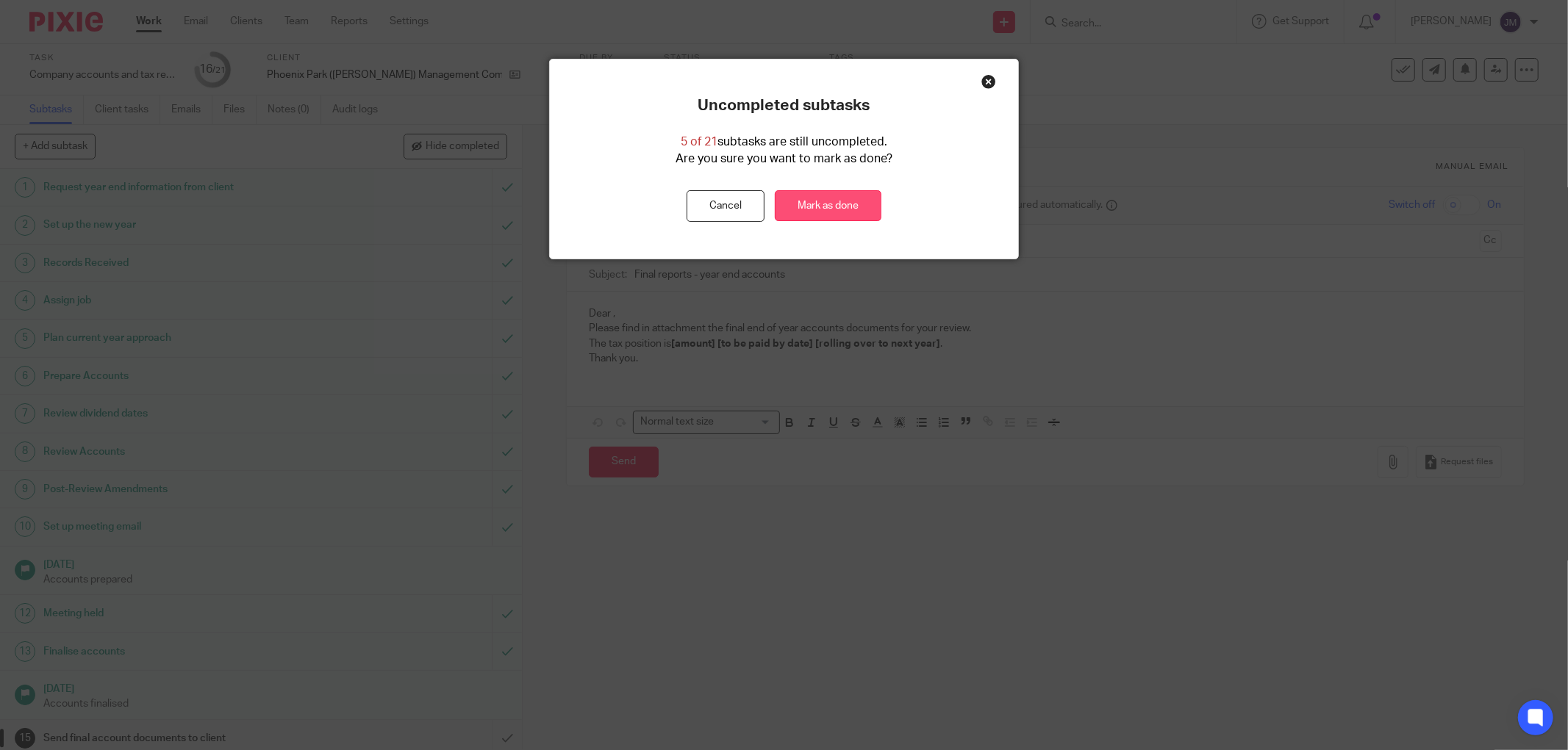
click at [829, 215] on link "Mark as done" at bounding box center [828, 206] width 107 height 32
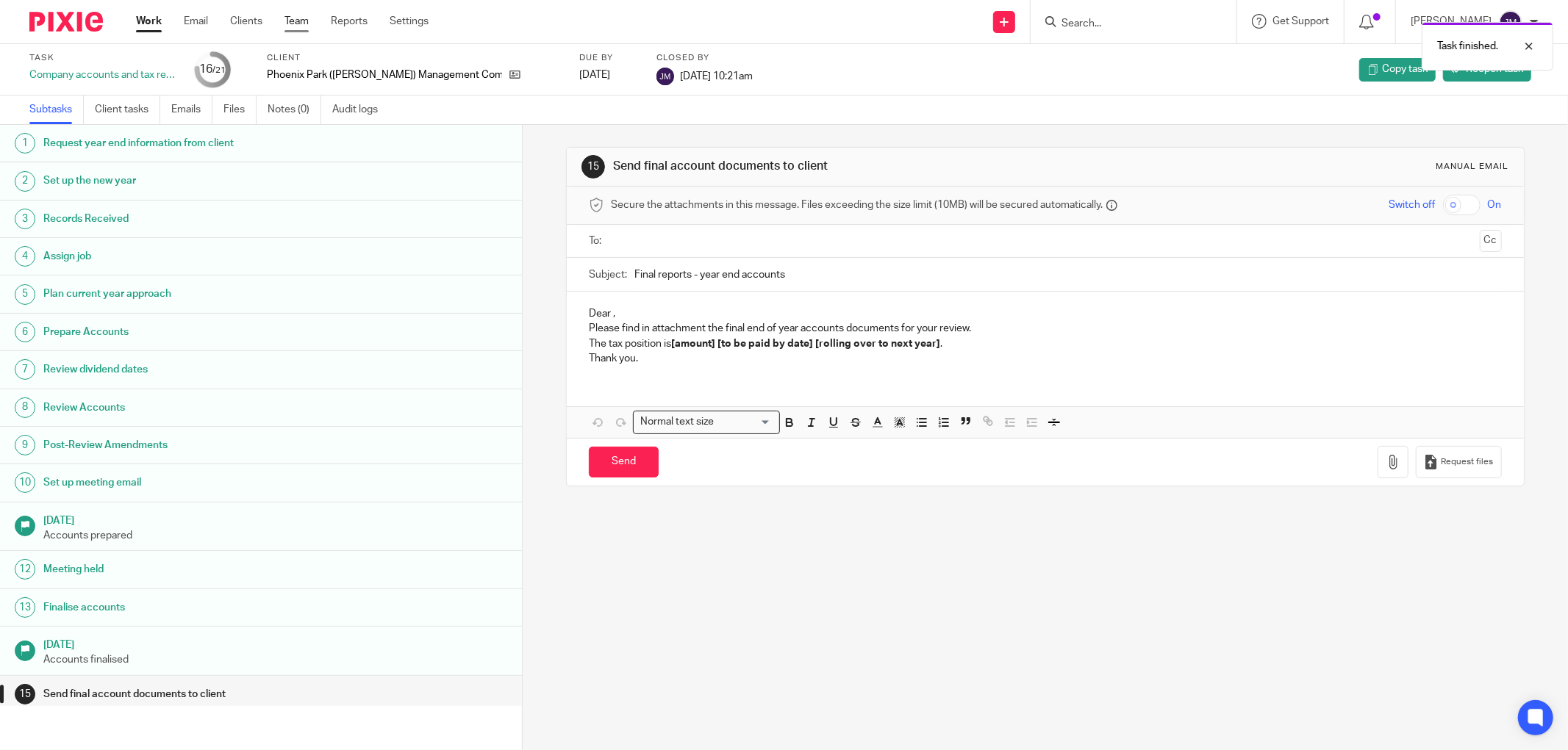
click at [306, 22] on link "Team" at bounding box center [296, 22] width 24 height 15
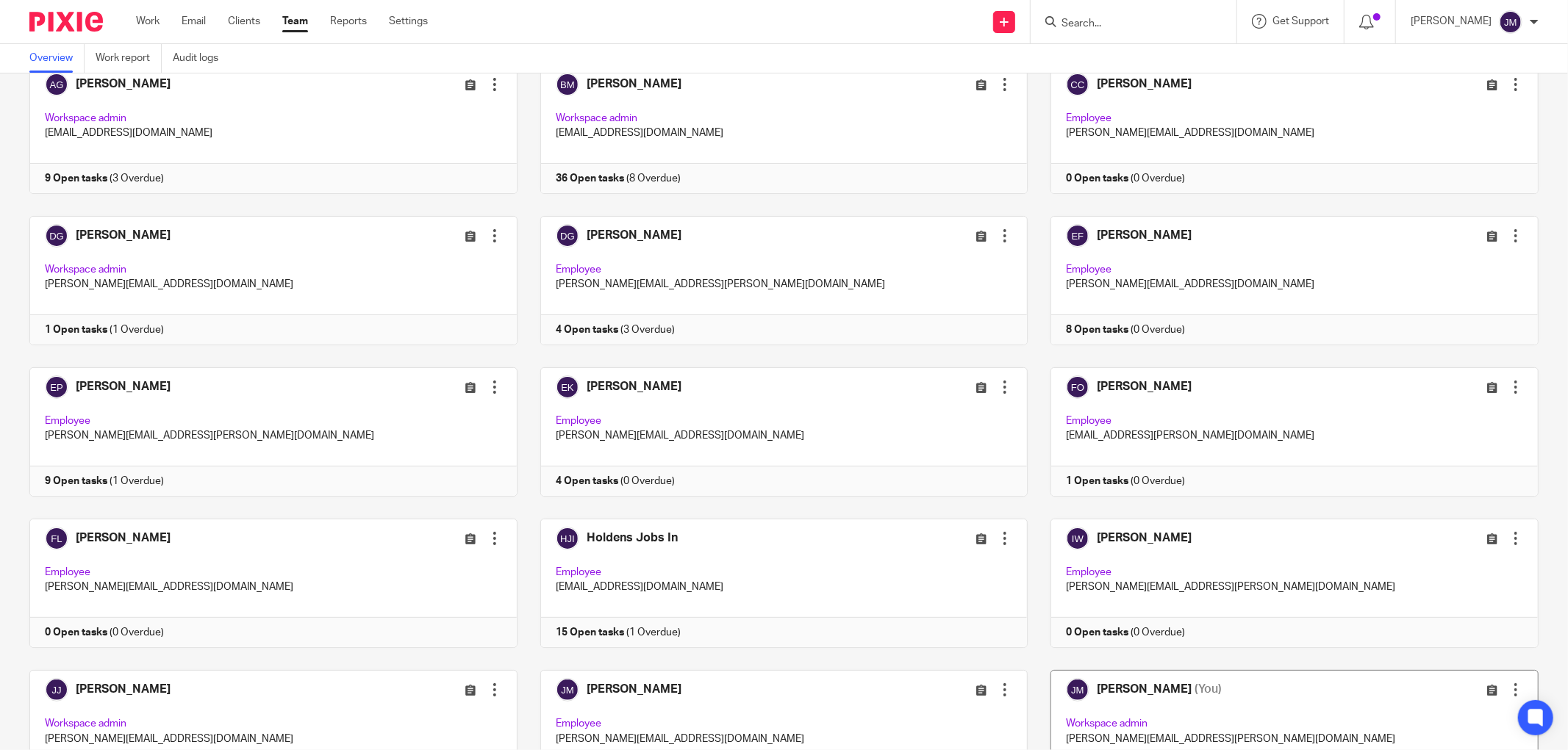
scroll to position [326, 0]
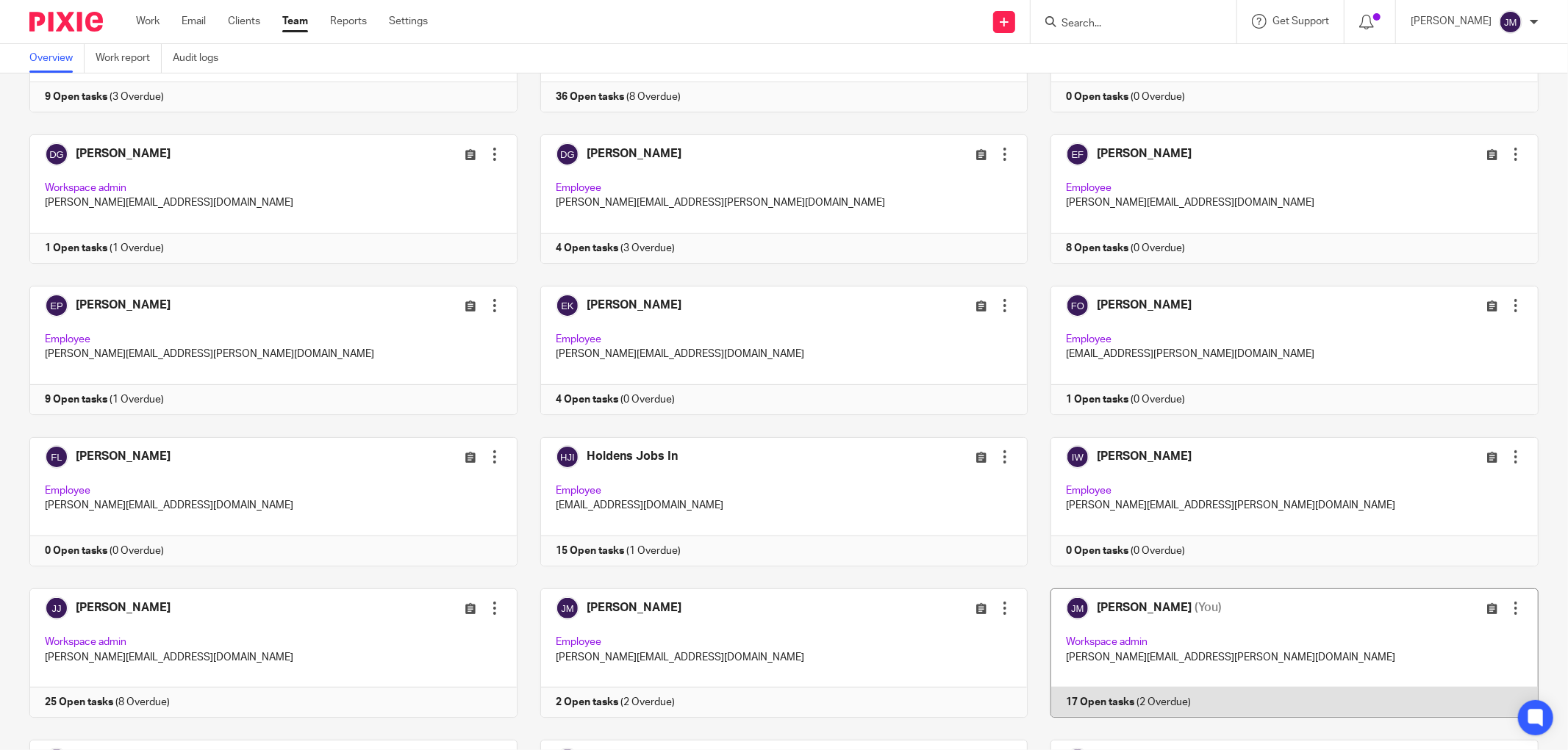
click at [1117, 639] on link at bounding box center [1283, 654] width 511 height 129
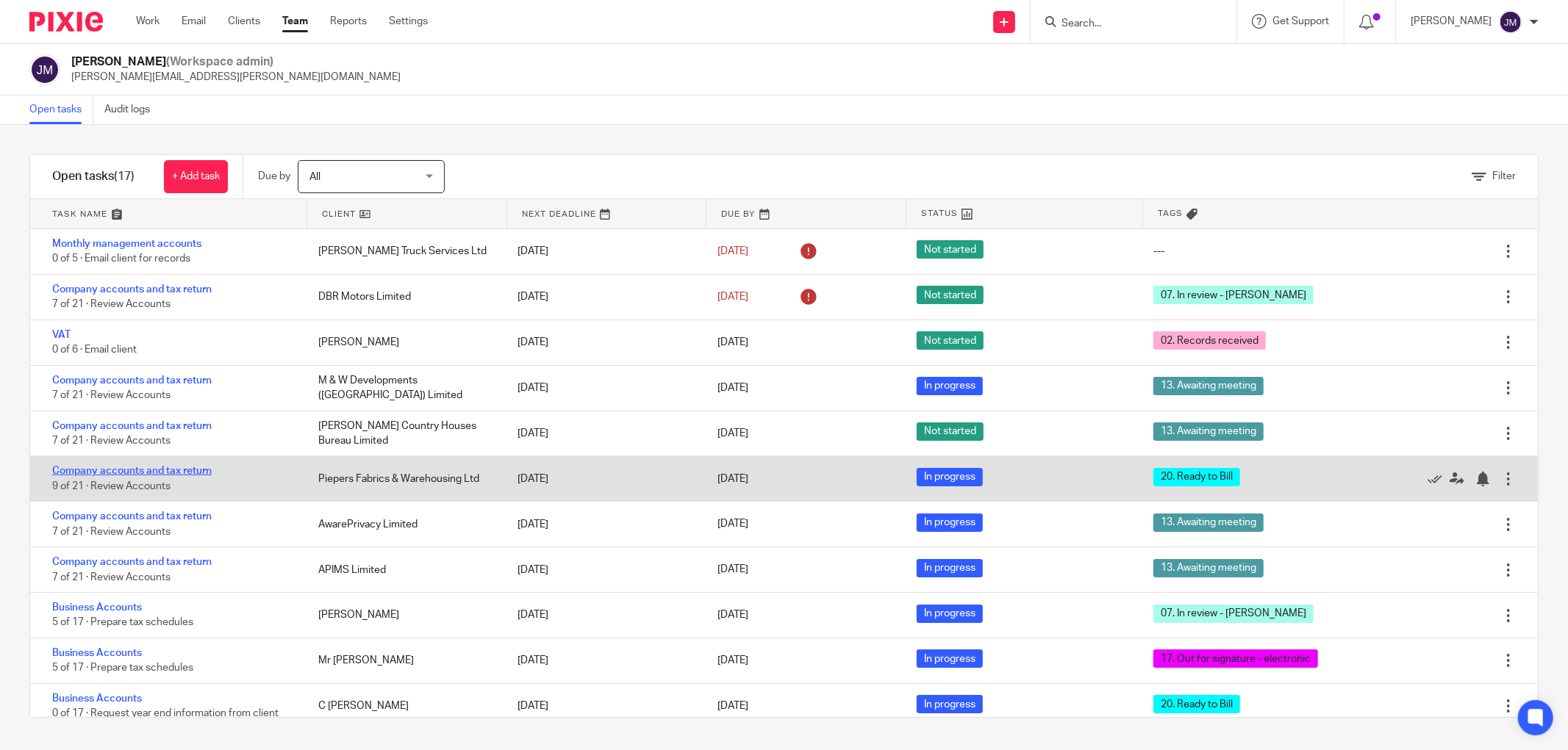
click at [152, 471] on link "Company accounts and tax return" at bounding box center [132, 471] width 159 height 10
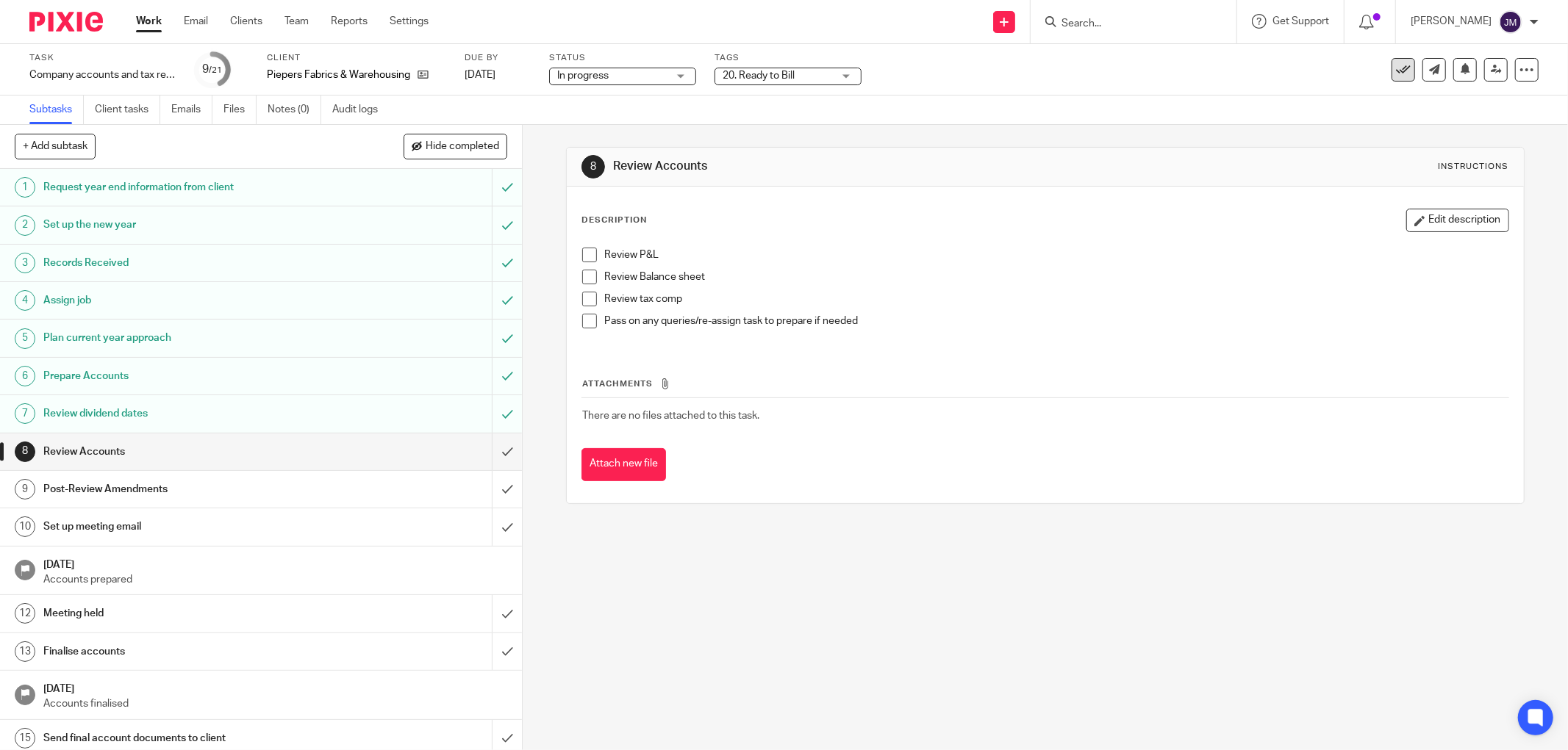
click at [1396, 64] on icon at bounding box center [1403, 70] width 15 height 15
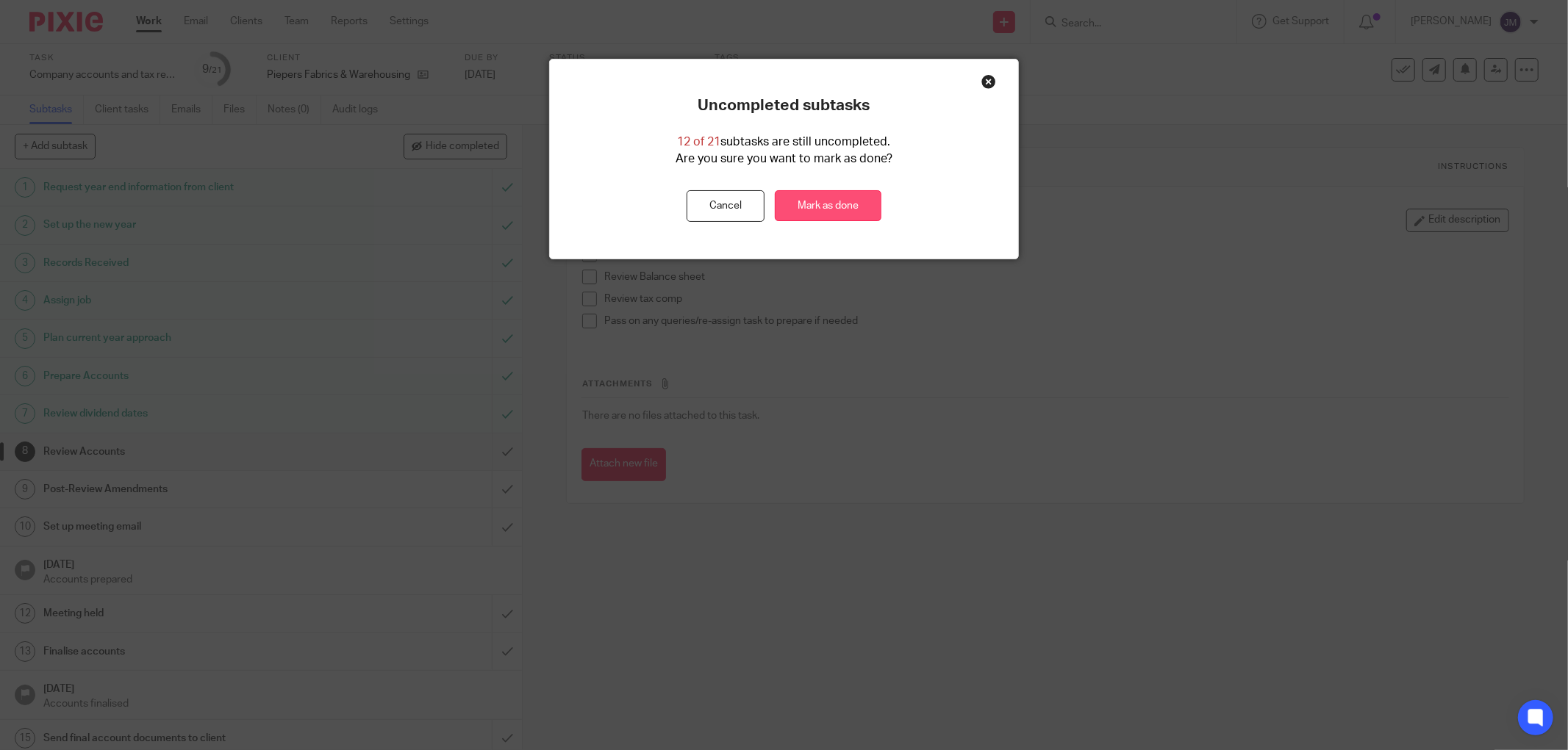
click at [827, 211] on link "Mark as done" at bounding box center [828, 206] width 107 height 32
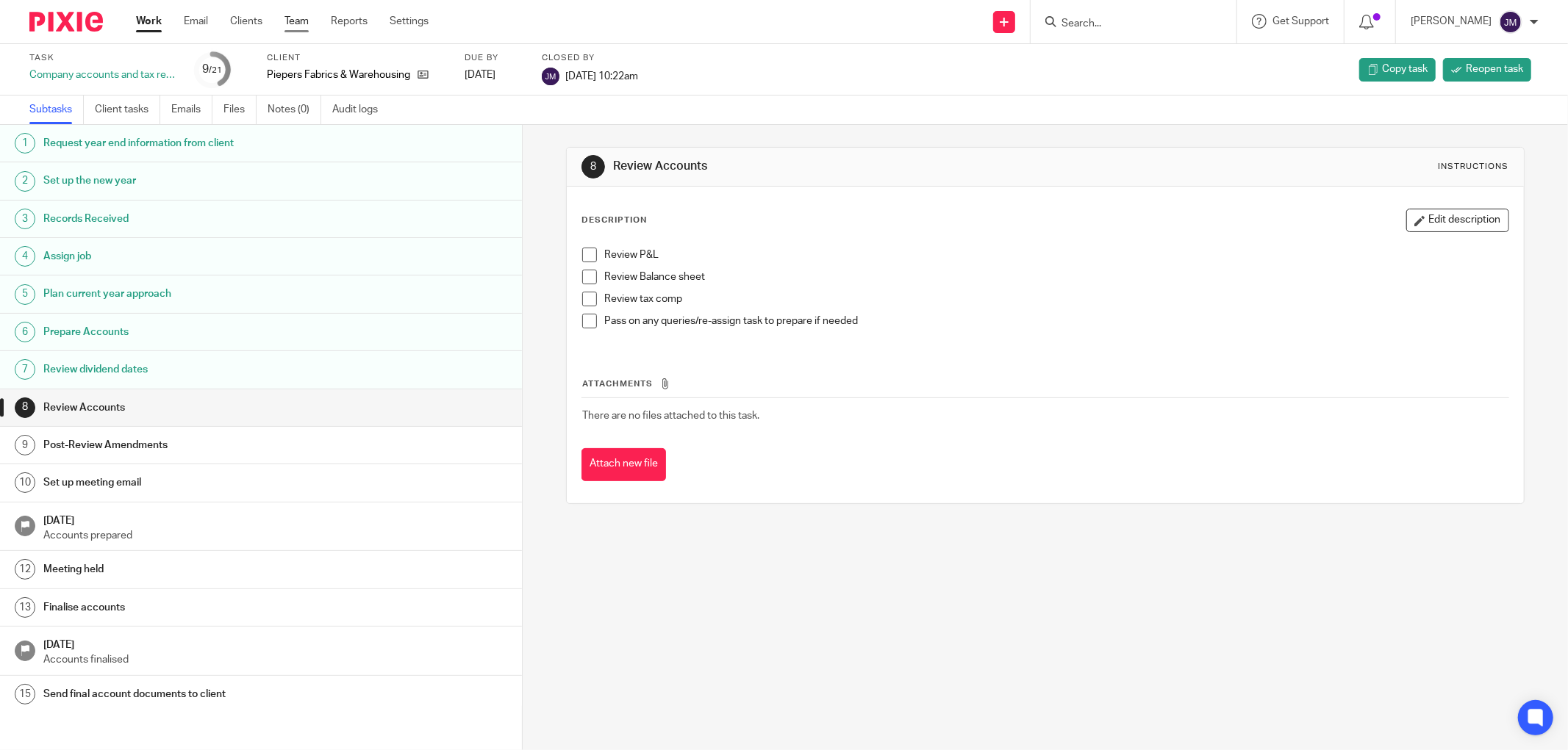
click at [288, 18] on link "Team" at bounding box center [296, 22] width 24 height 15
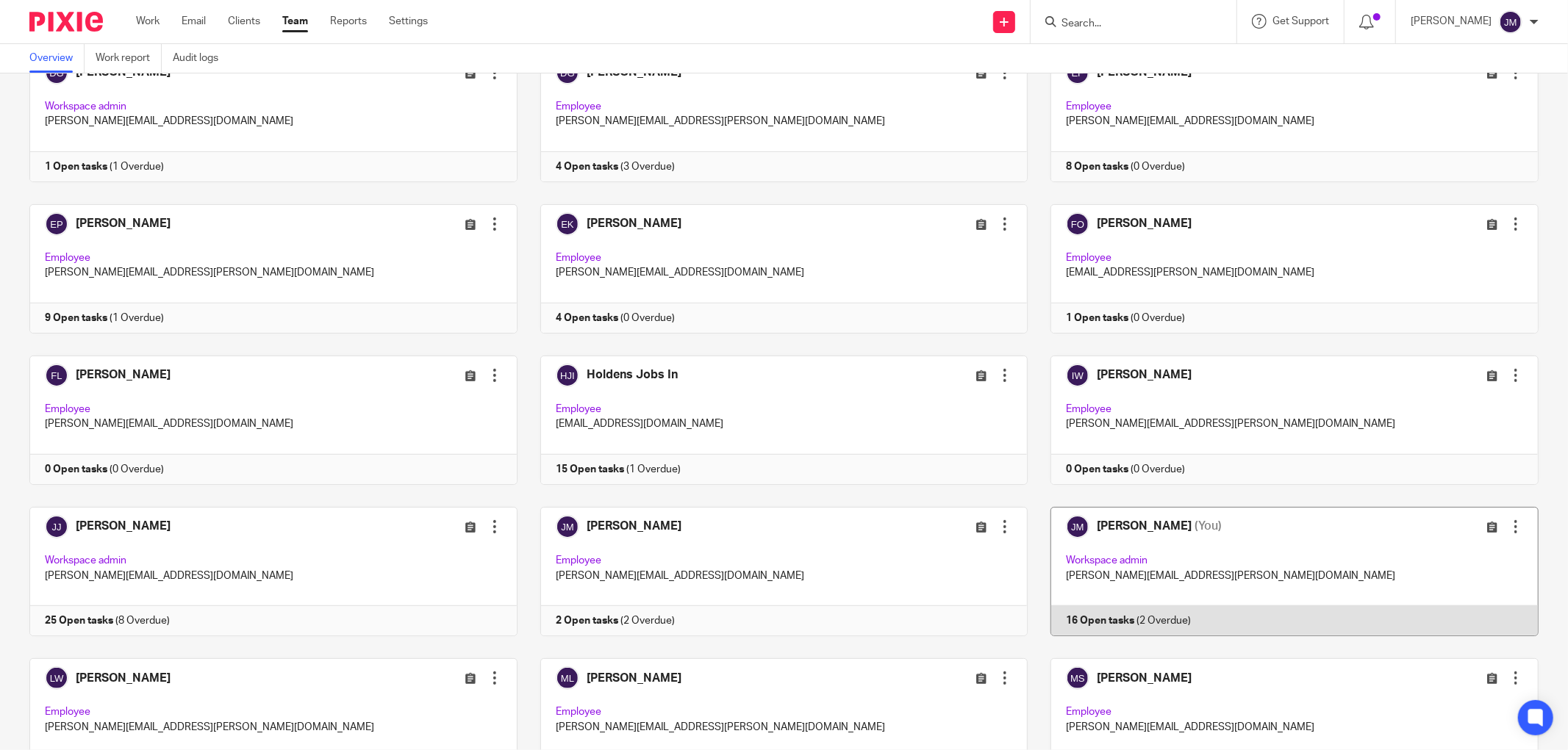
scroll to position [735, 0]
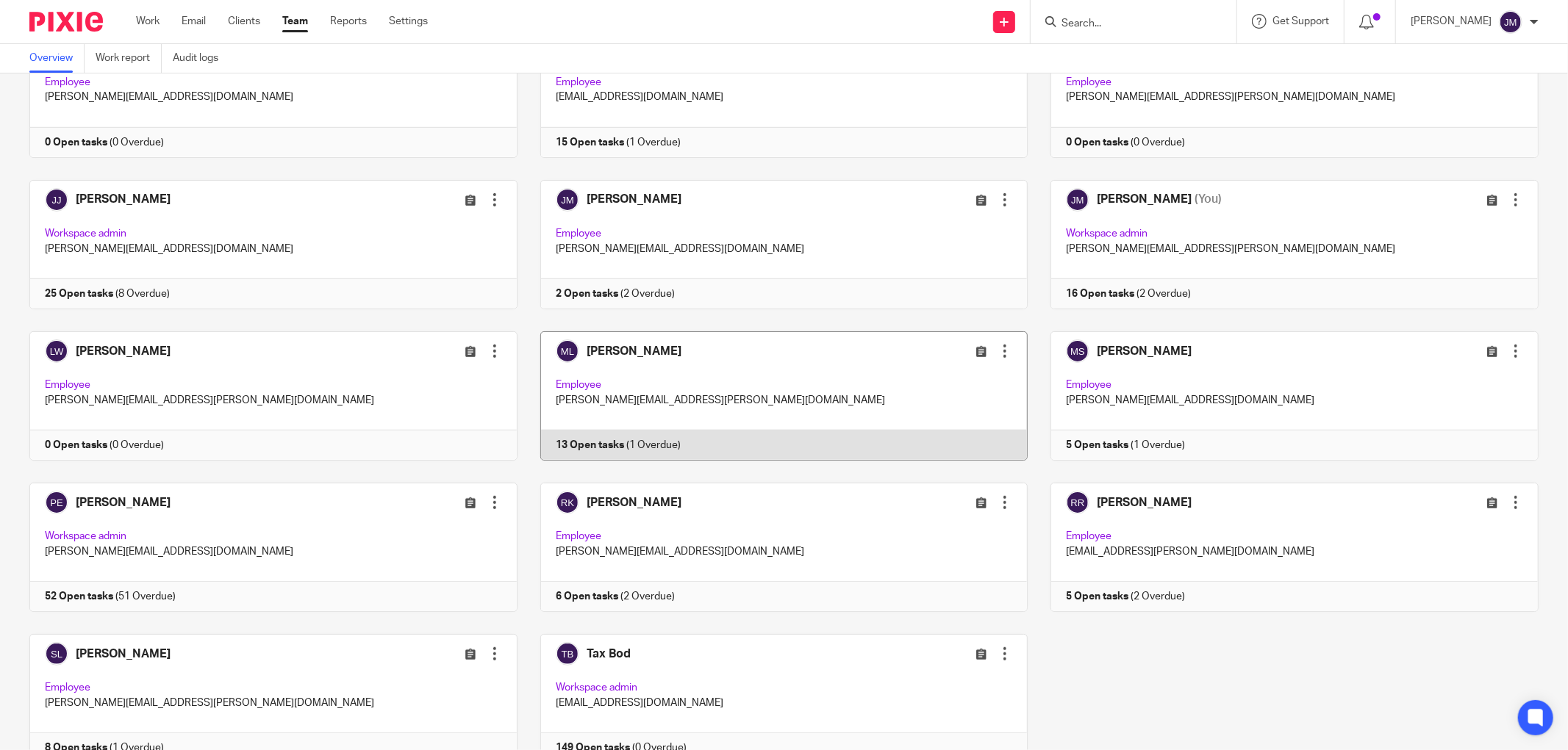
click at [584, 354] on link at bounding box center [773, 396] width 511 height 129
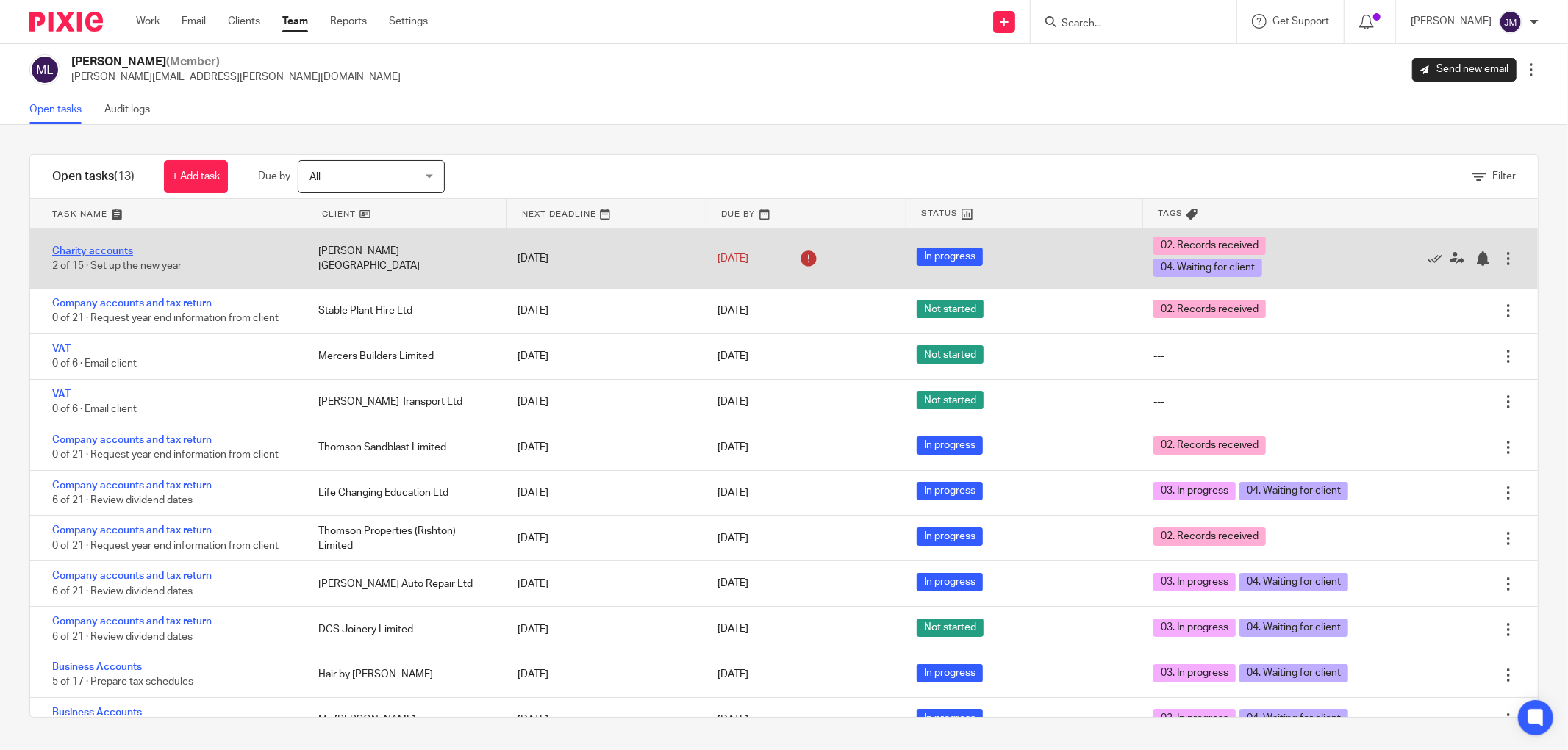
click at [92, 253] on link "Charity accounts" at bounding box center [92, 251] width 81 height 10
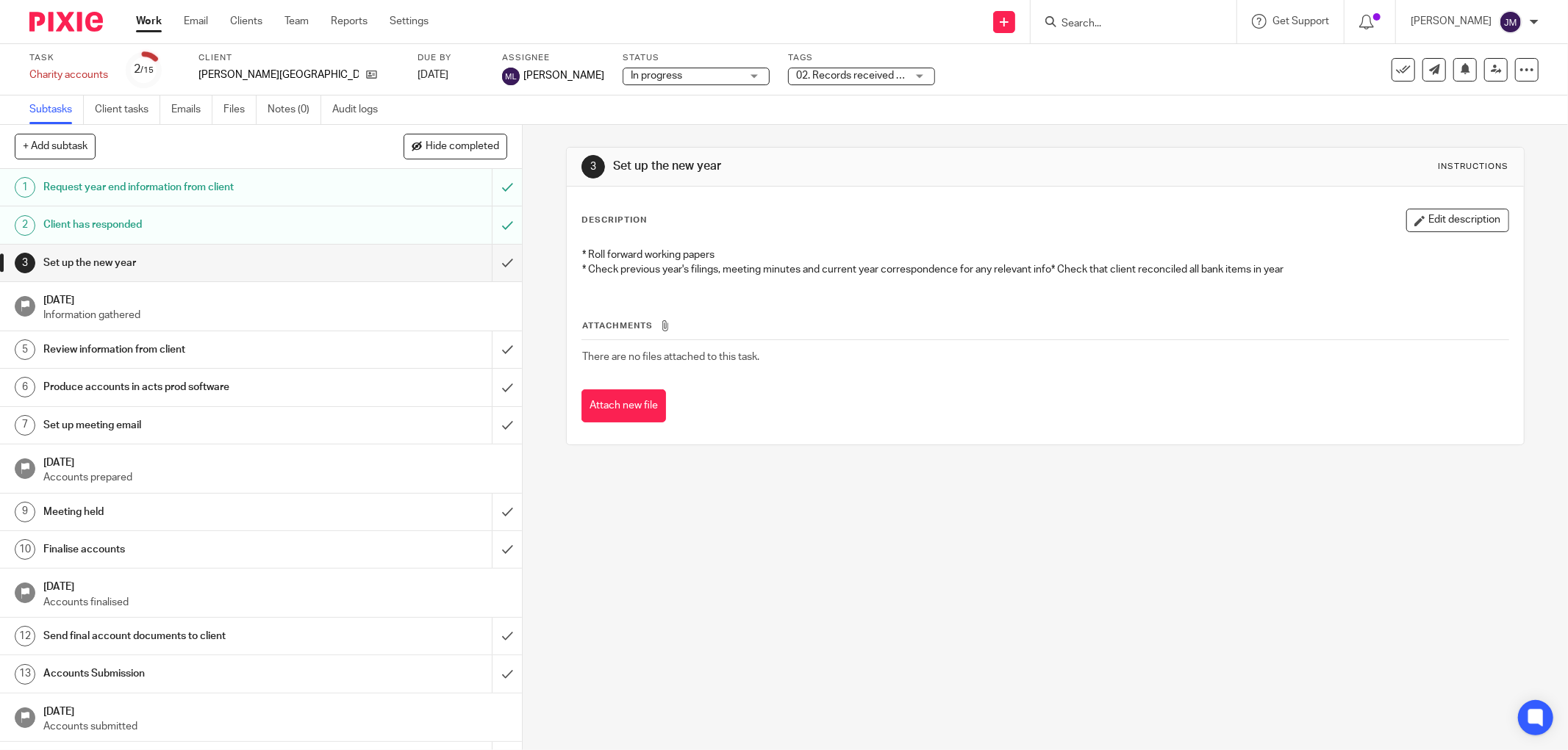
click at [864, 80] on div "02. Records received + 1" at bounding box center [861, 76] width 147 height 18
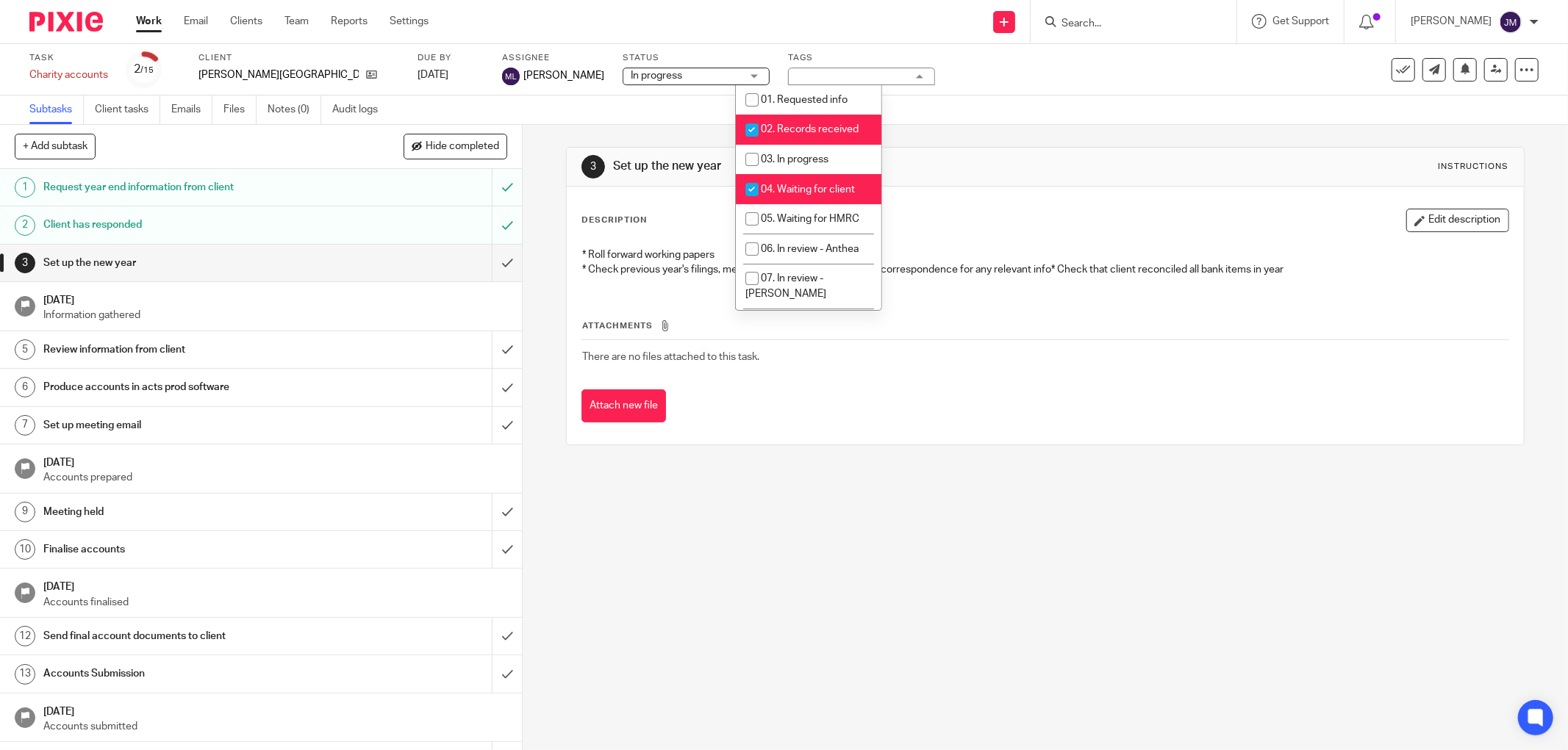
click at [749, 128] on input "checkbox" at bounding box center [751, 129] width 28 height 28
checkbox input "false"
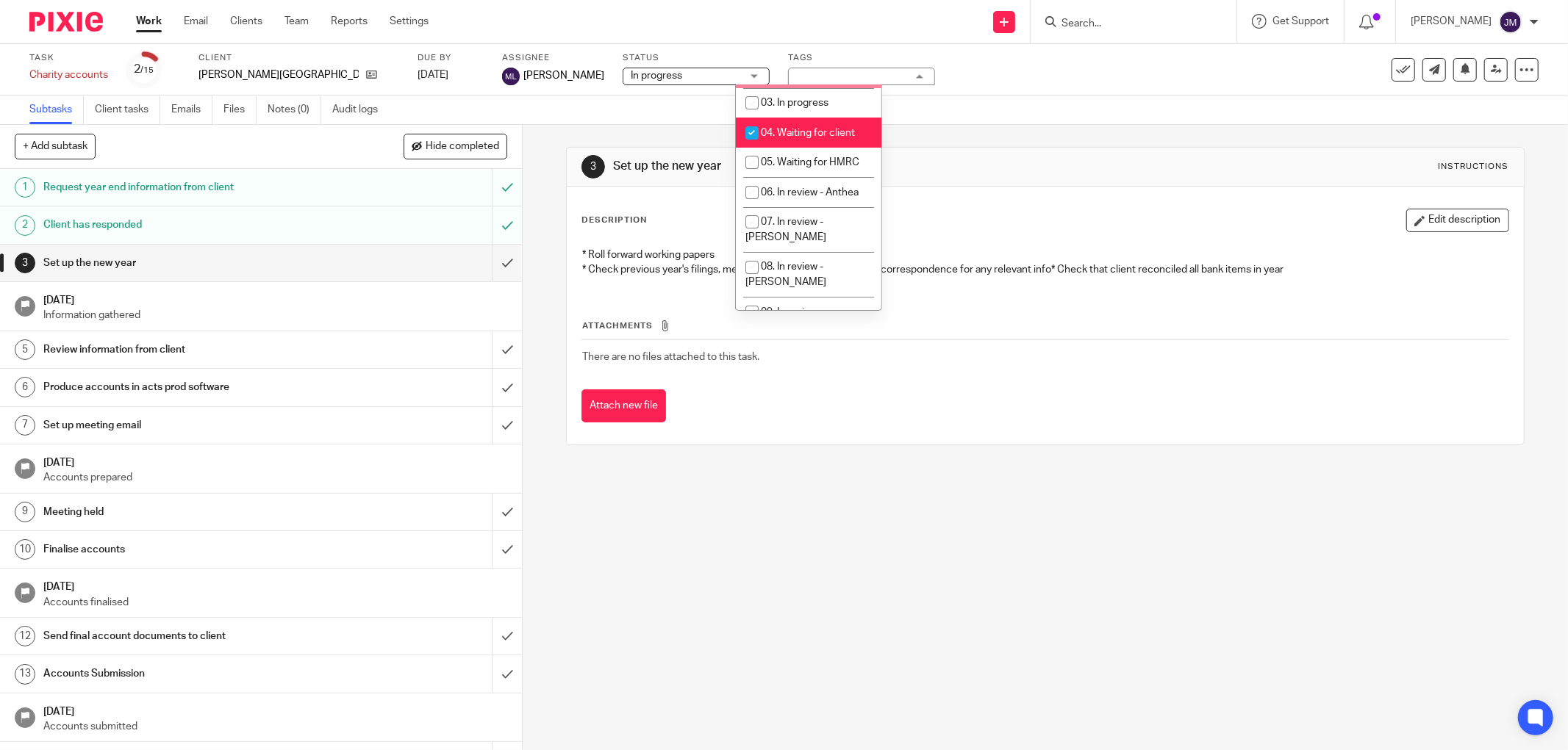
scroll to position [68, 0]
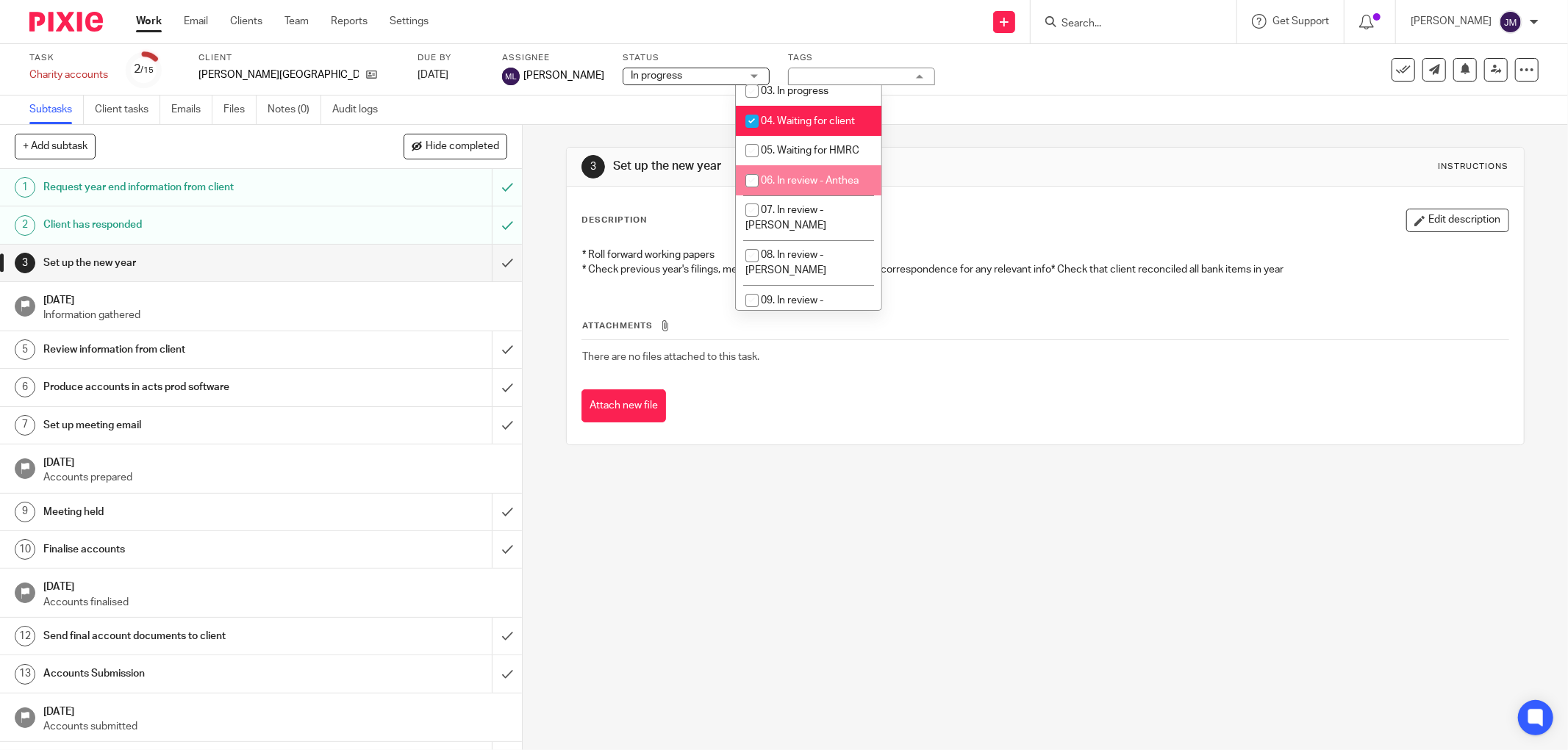
click at [750, 180] on input "checkbox" at bounding box center [751, 180] width 28 height 28
checkbox input "true"
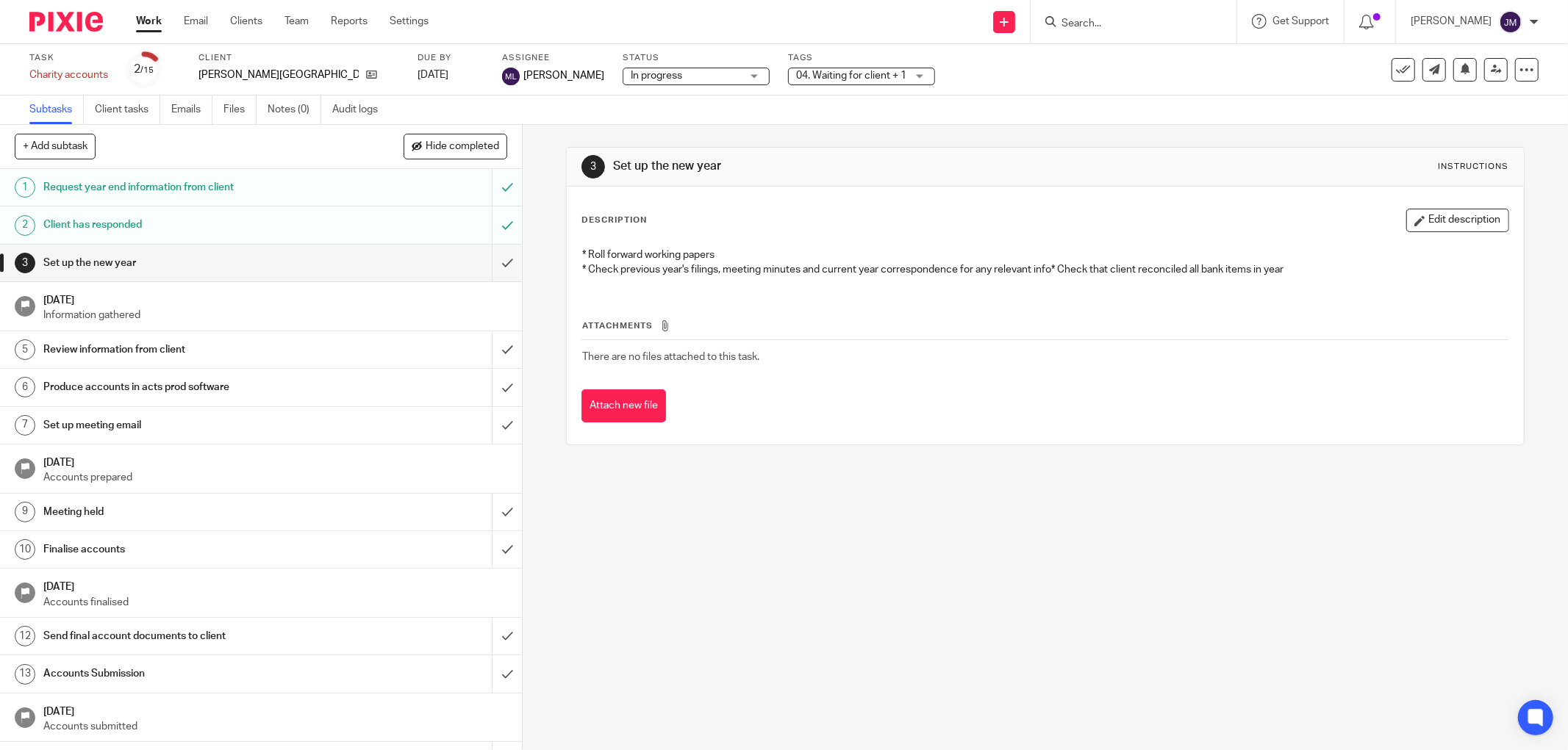
click at [760, 494] on div "3 Set up the new year Instructions Description Edit description * Roll forward …" at bounding box center [1045, 437] width 1045 height 625
click at [1396, 68] on icon at bounding box center [1403, 70] width 15 height 15
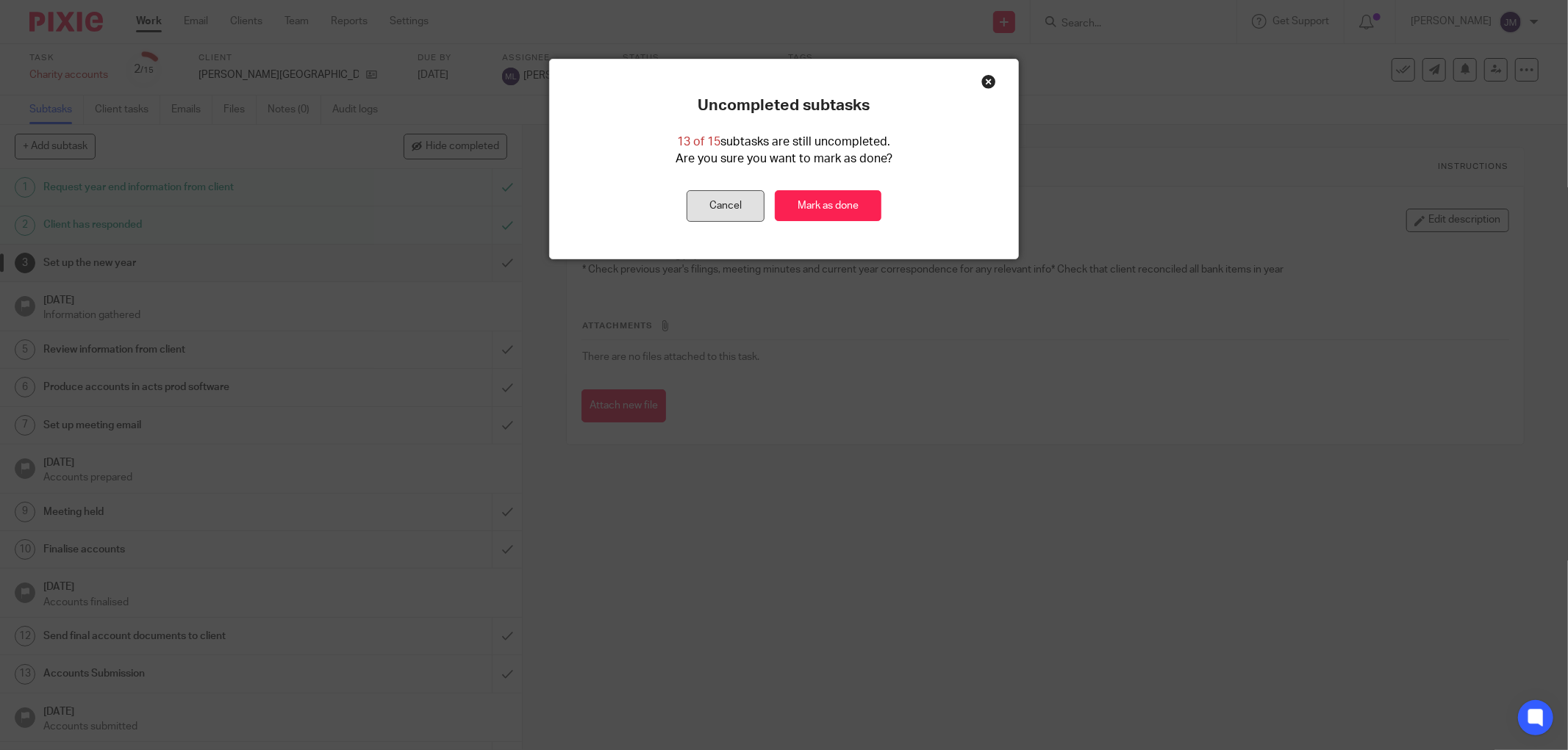
click at [728, 213] on button "Cancel" at bounding box center [725, 206] width 78 height 32
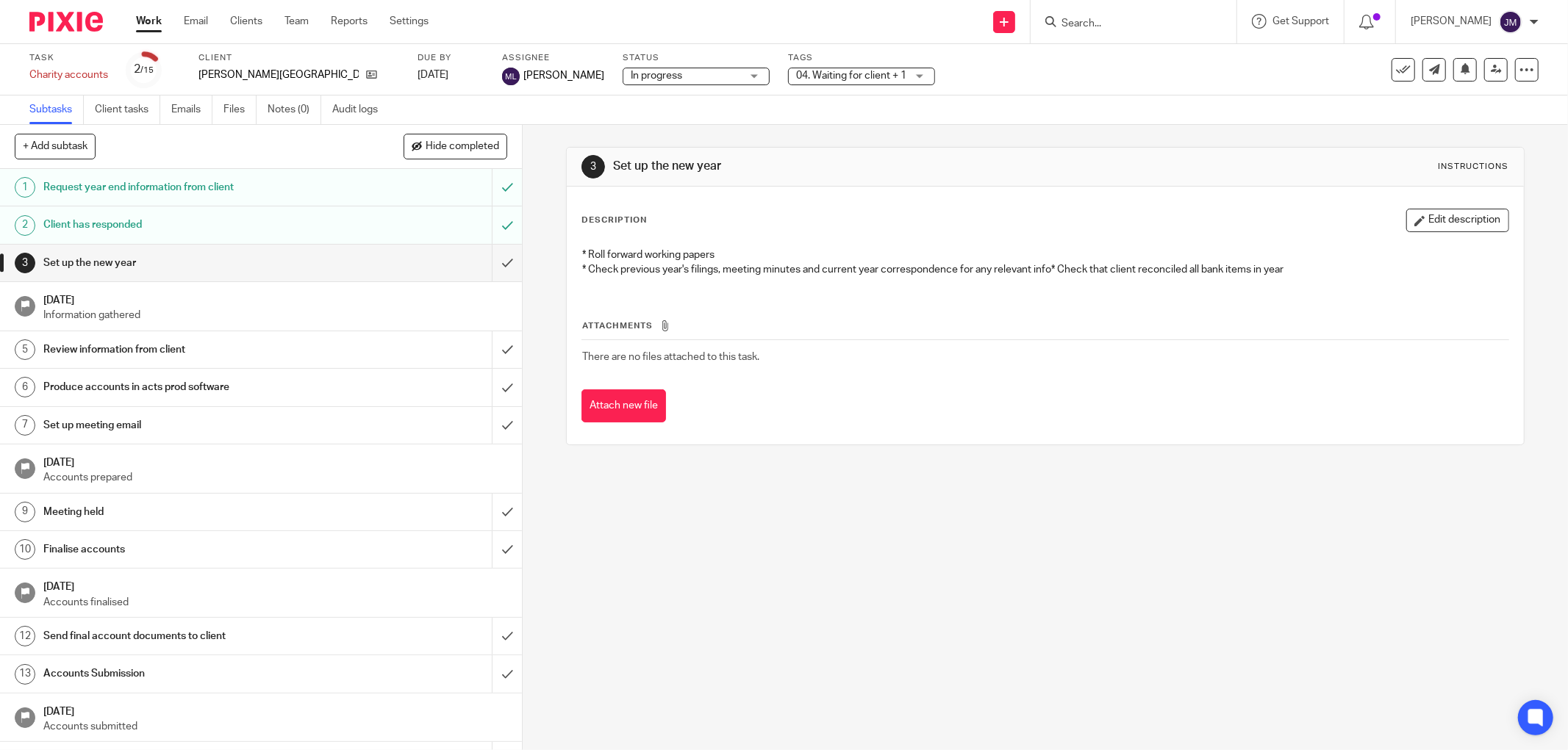
click at [864, 79] on div "04. Waiting for client + 1" at bounding box center [861, 76] width 147 height 18
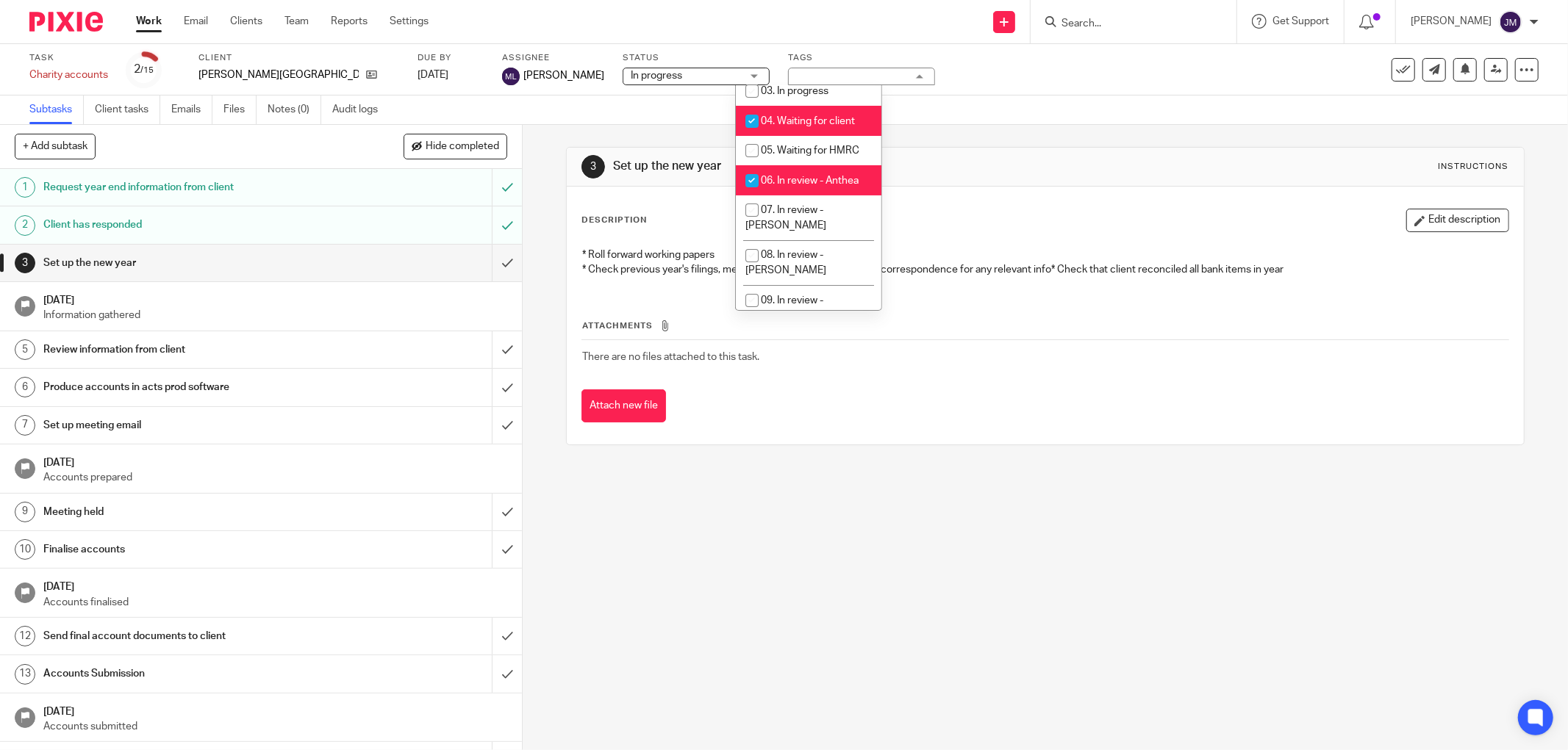
click at [751, 122] on input "checkbox" at bounding box center [751, 121] width 28 height 28
checkbox input "false"
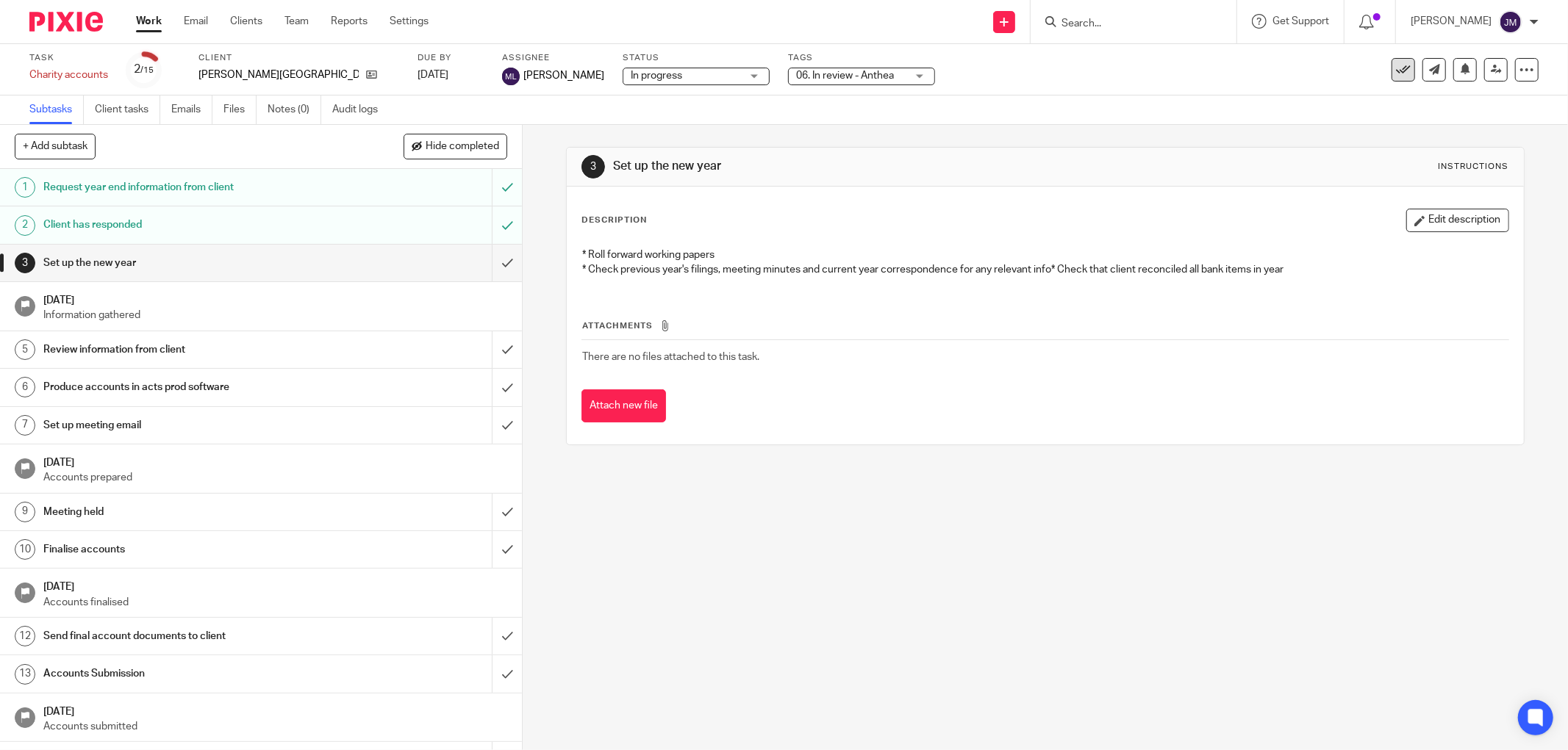
click at [1396, 70] on icon at bounding box center [1403, 70] width 15 height 15
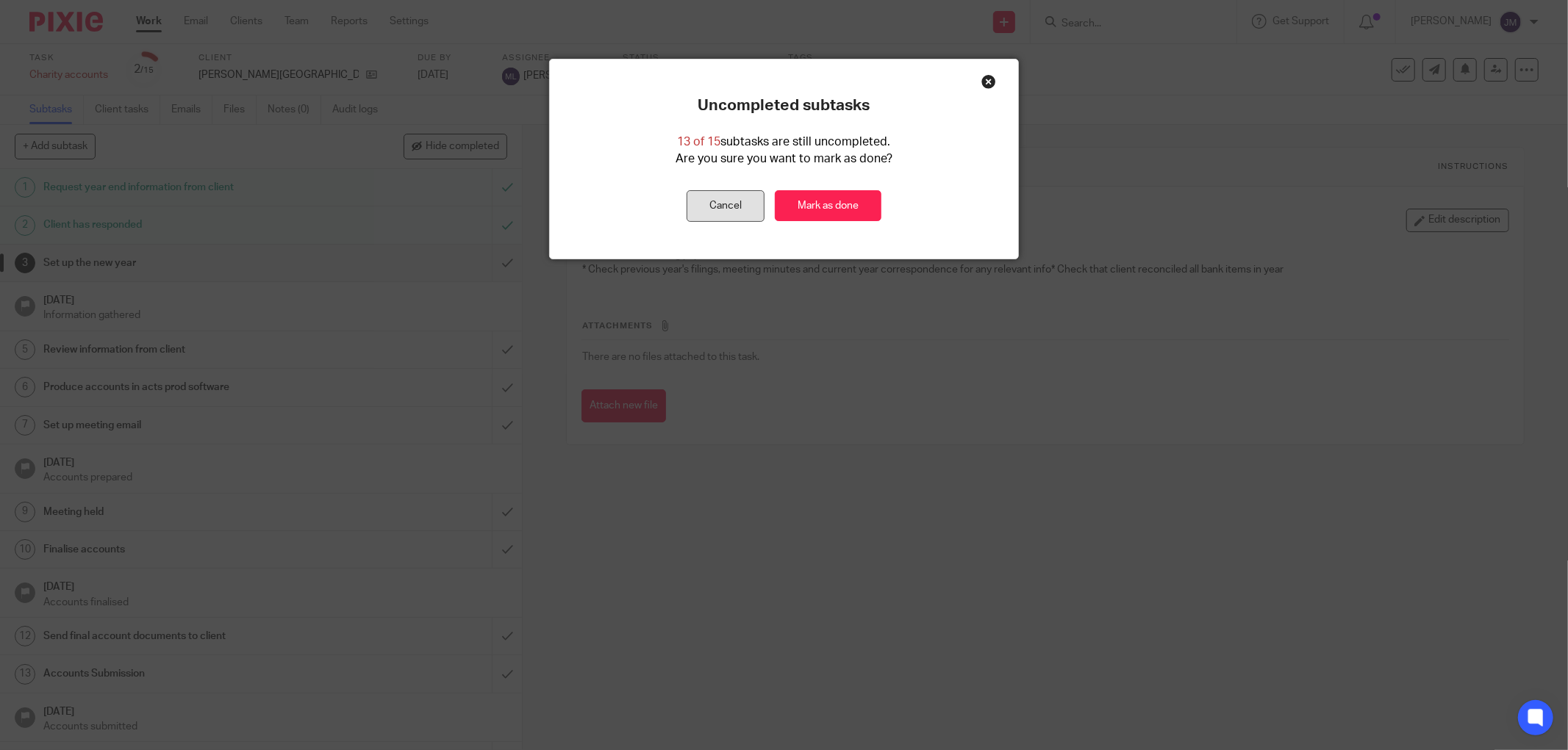
click at [719, 211] on button "Cancel" at bounding box center [725, 206] width 78 height 32
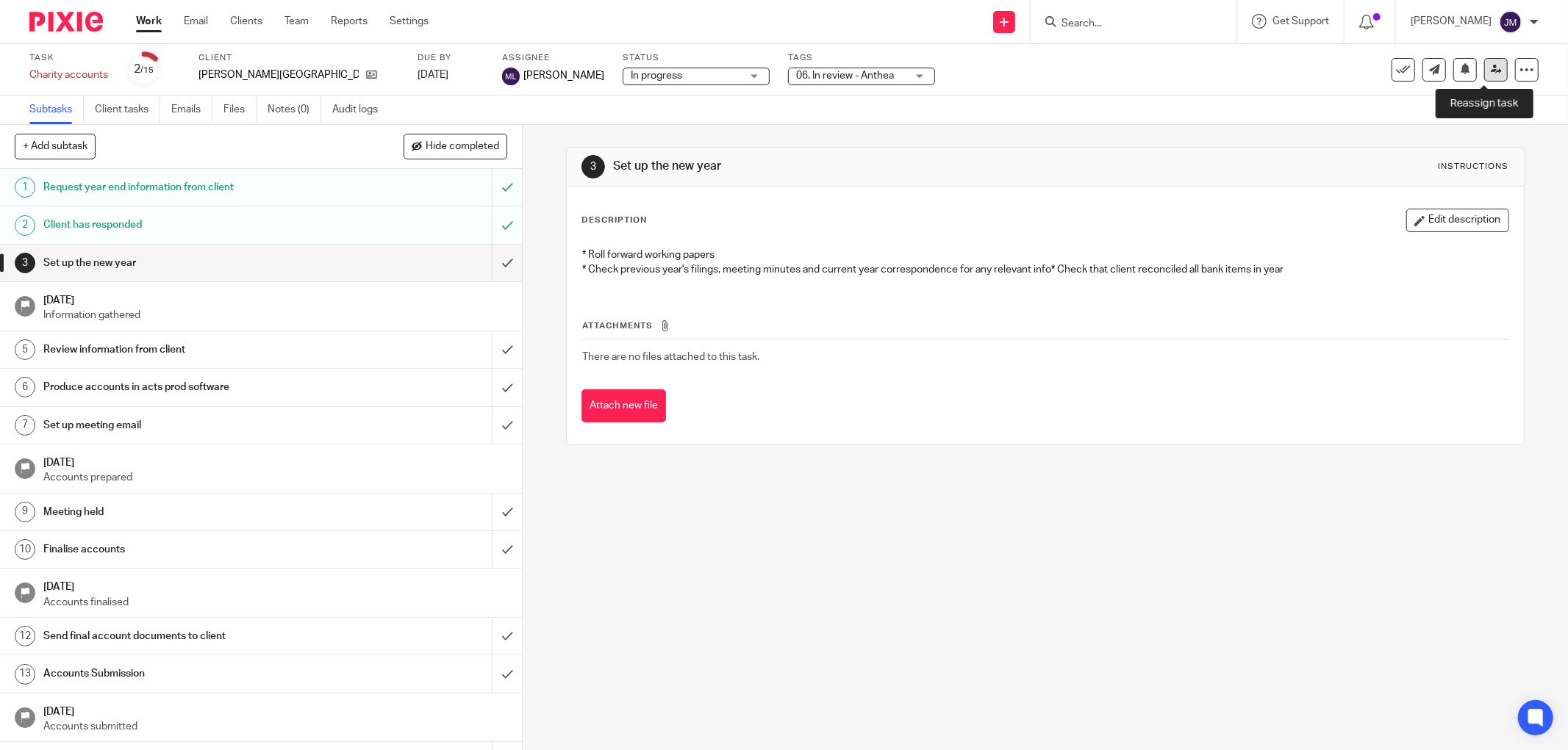
click at [1491, 65] on icon at bounding box center [1496, 69] width 11 height 11
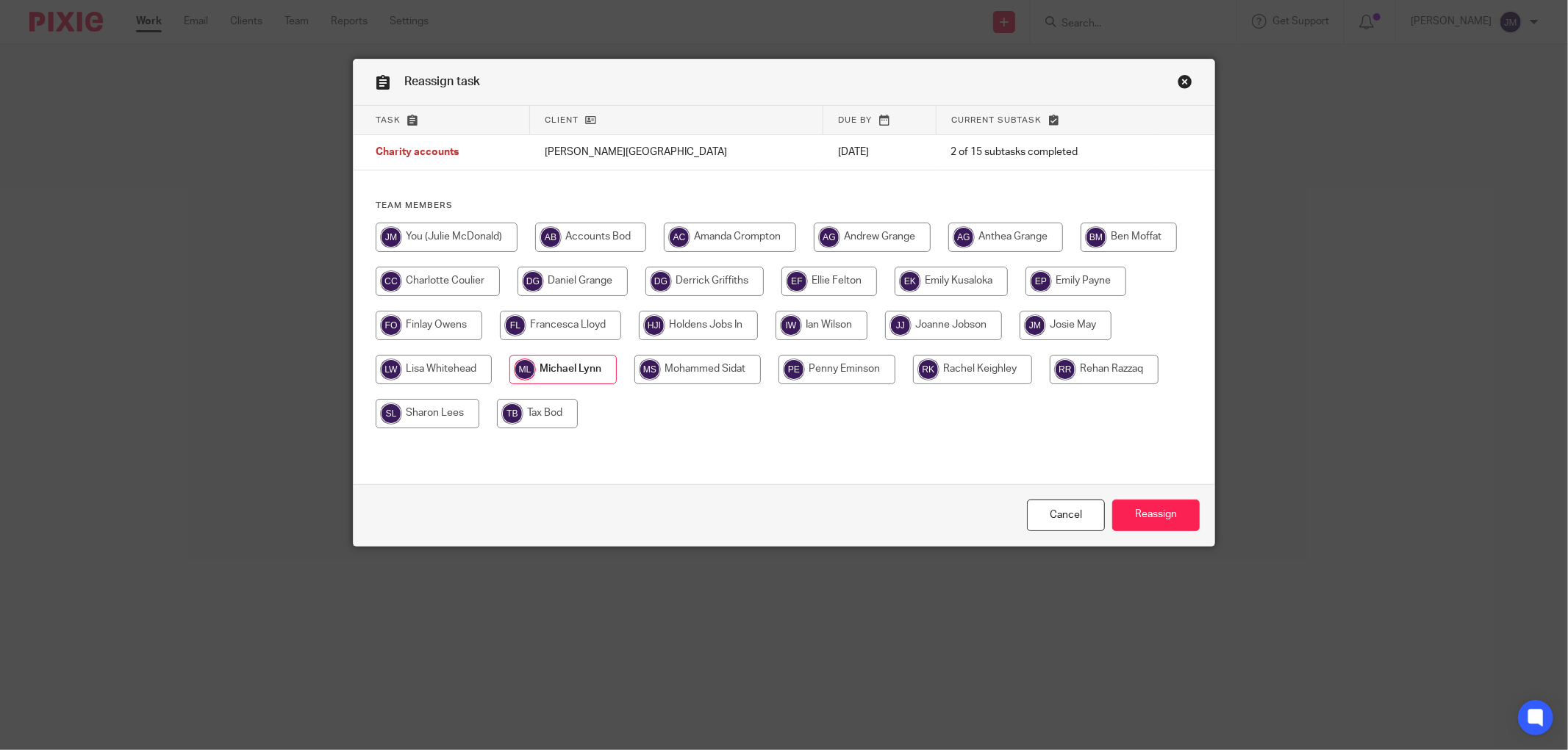
click at [1011, 238] on input "radio" at bounding box center [1006, 237] width 115 height 29
radio input "true"
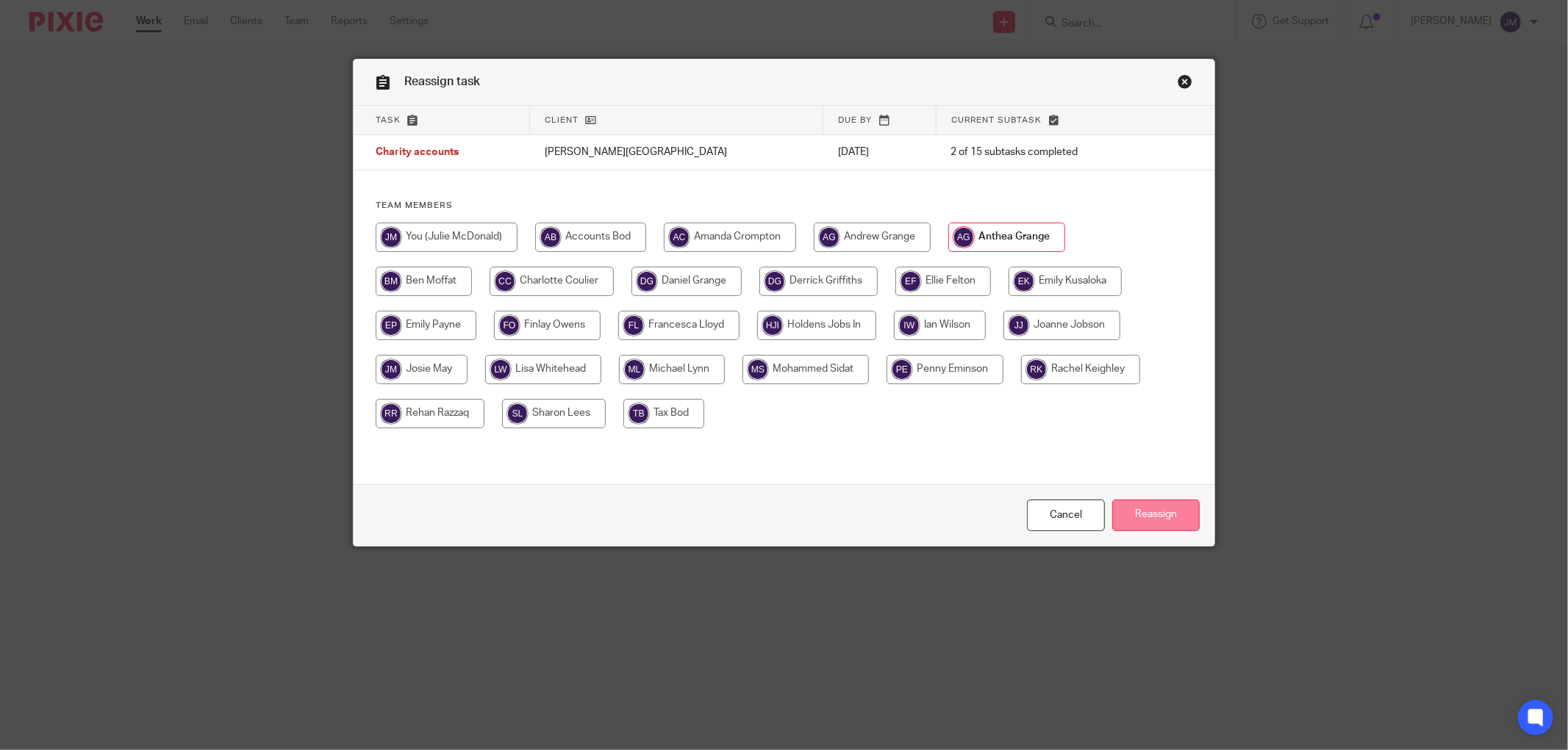
click at [1162, 518] on input "Reassign" at bounding box center [1156, 516] width 87 height 32
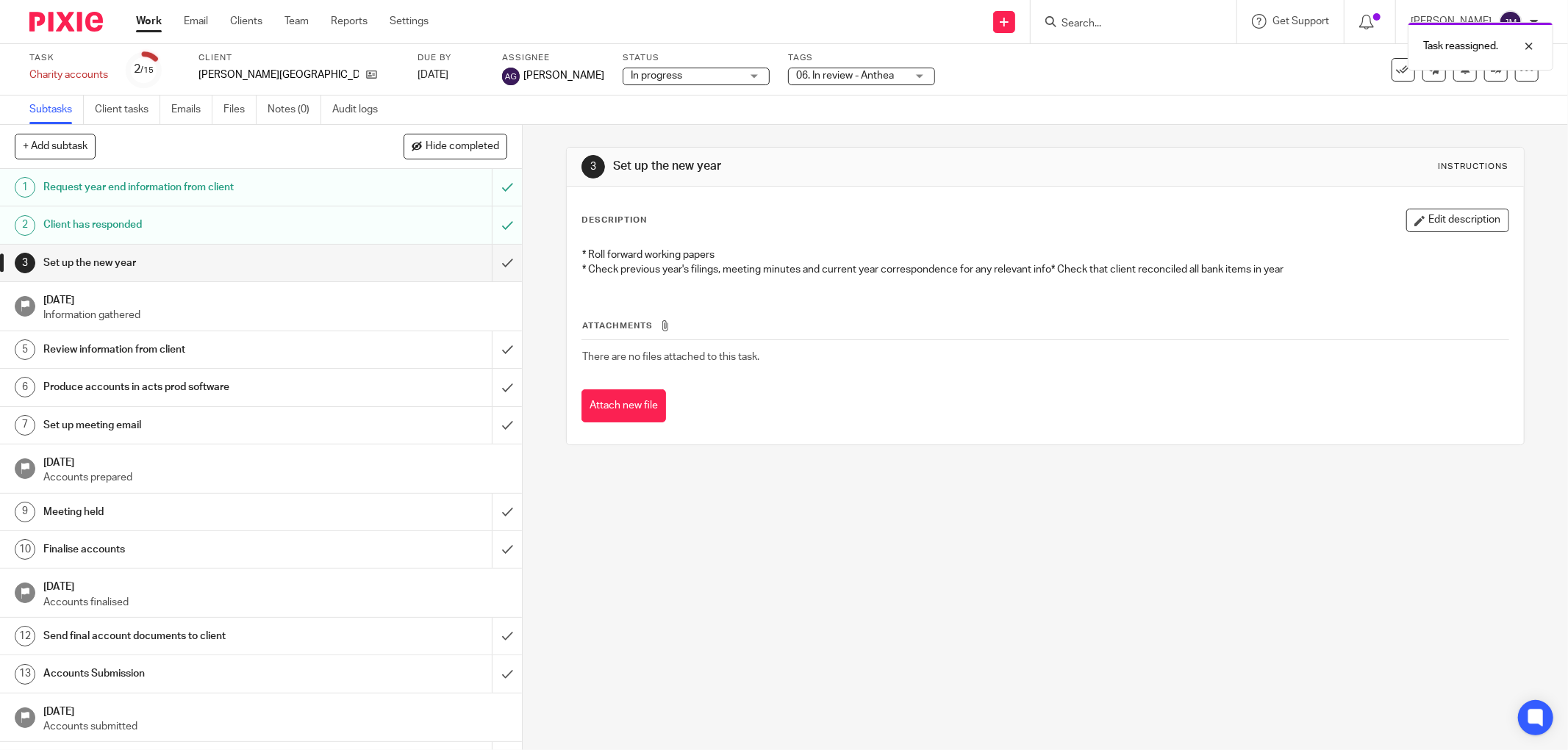
click at [743, 571] on div "3 Set up the new year Instructions Description Edit description * Roll forward …" at bounding box center [1045, 437] width 1045 height 625
